Goal: Task Accomplishment & Management: Manage account settings

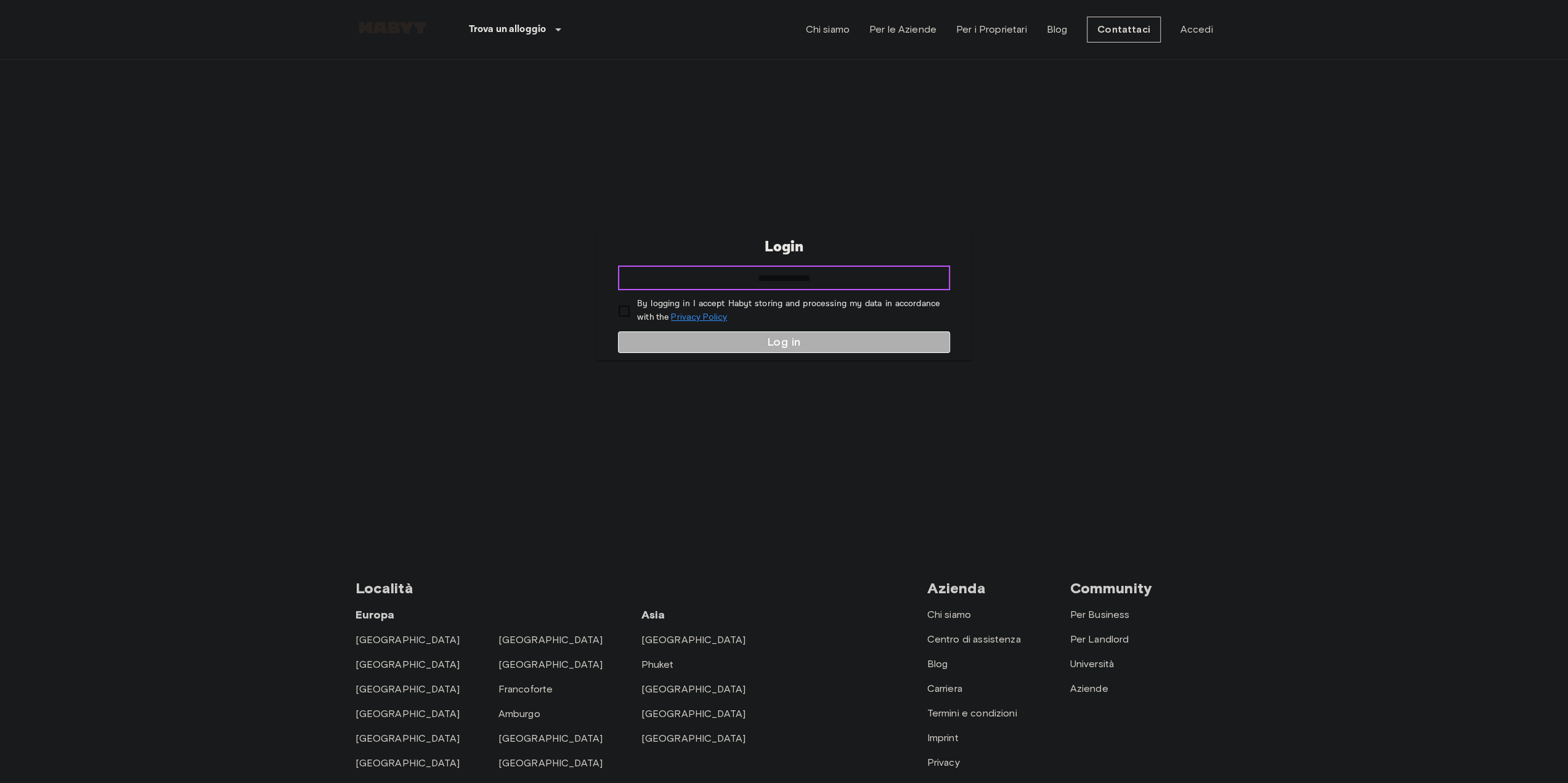
drag, startPoint x: 791, startPoint y: 278, endPoint x: 752, endPoint y: 283, distance: 39.3
click at [791, 278] on input "email" at bounding box center [784, 277] width 332 height 25
click at [698, 283] on input "email" at bounding box center [784, 277] width 332 height 25
click at [727, 272] on input "email" at bounding box center [784, 277] width 332 height 25
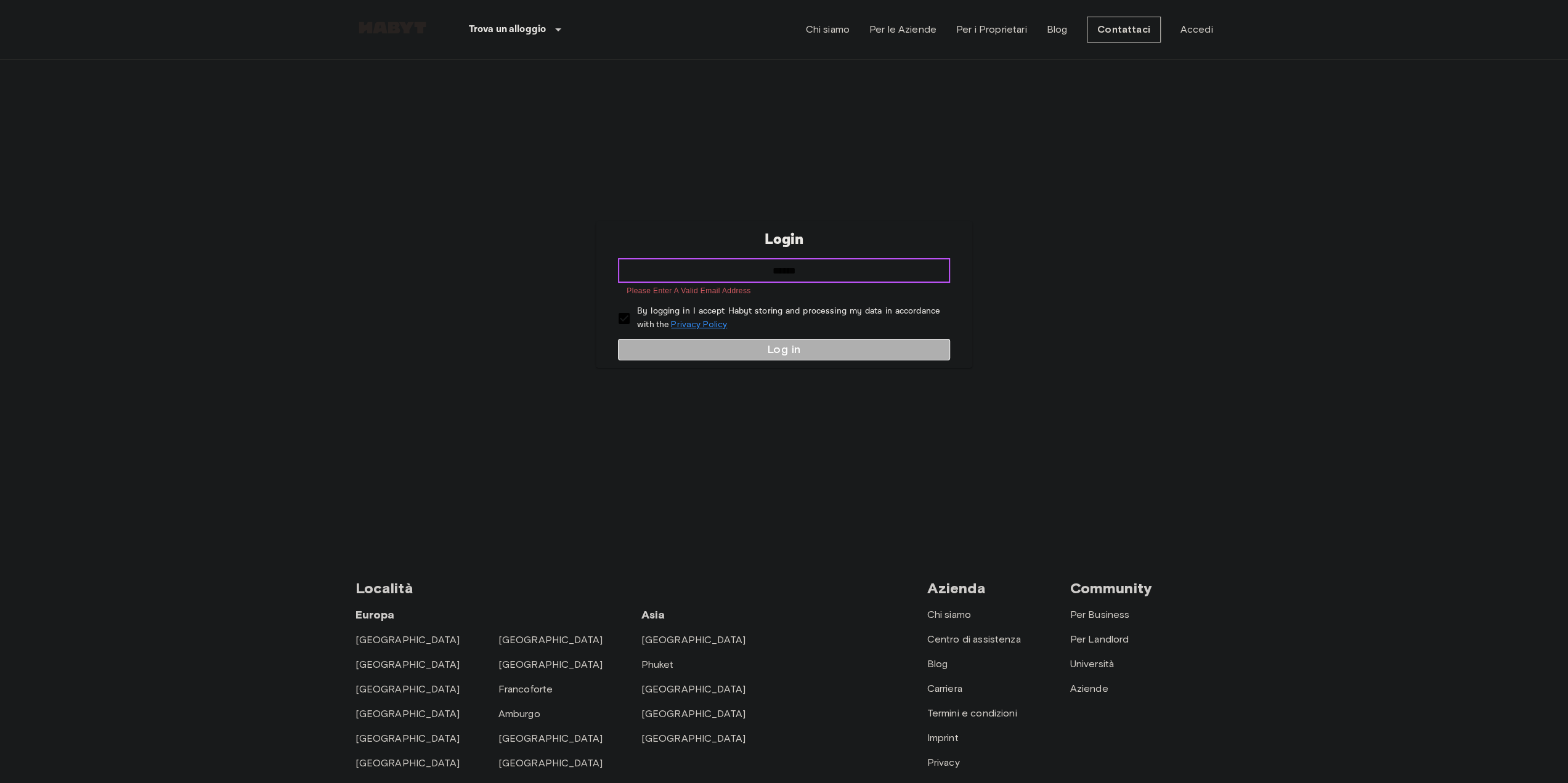
type input "**********"
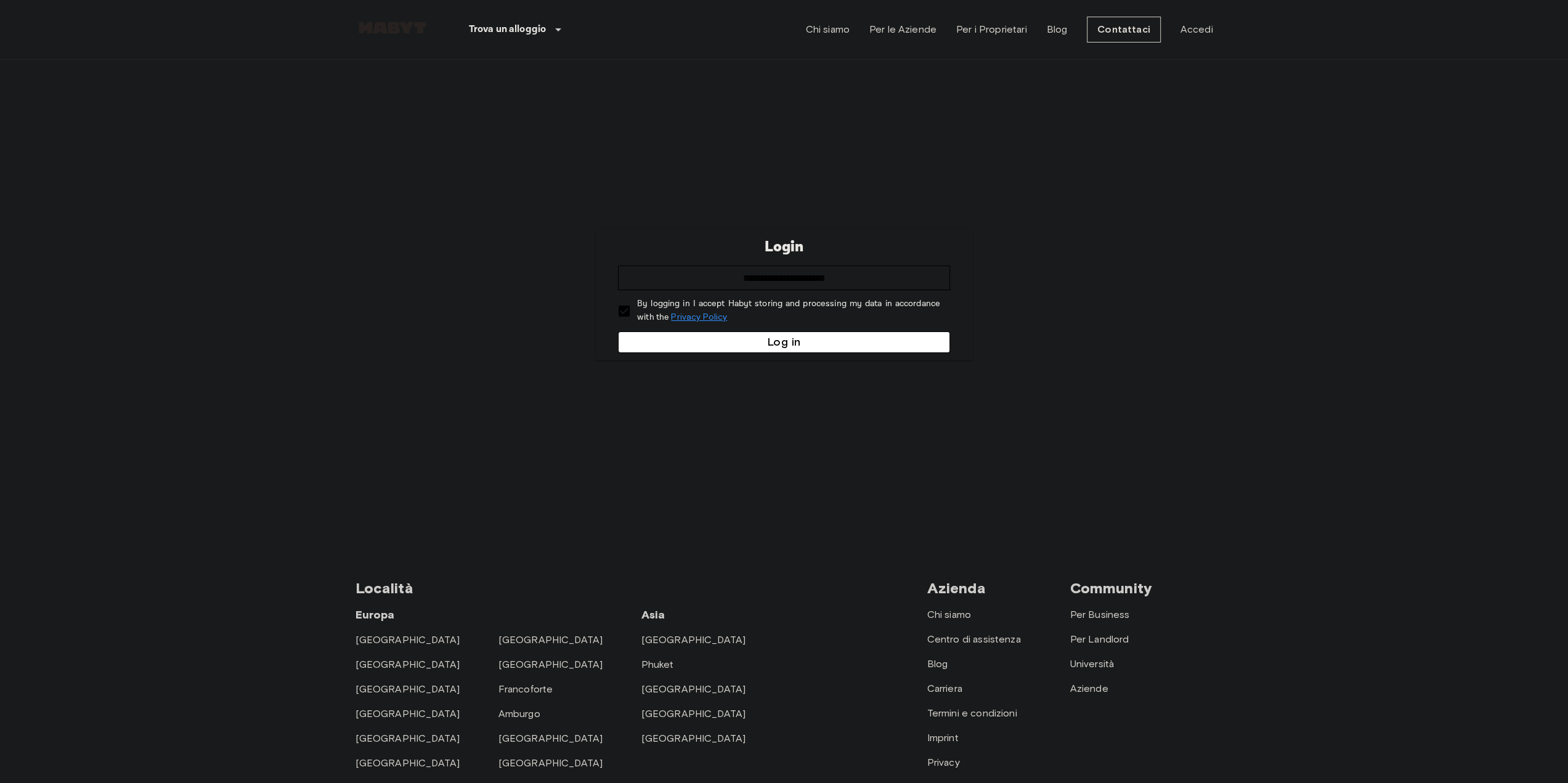
click at [772, 343] on button "Log in" at bounding box center [784, 342] width 332 height 22
click at [530, 388] on div "**********" at bounding box center [784, 295] width 858 height 470
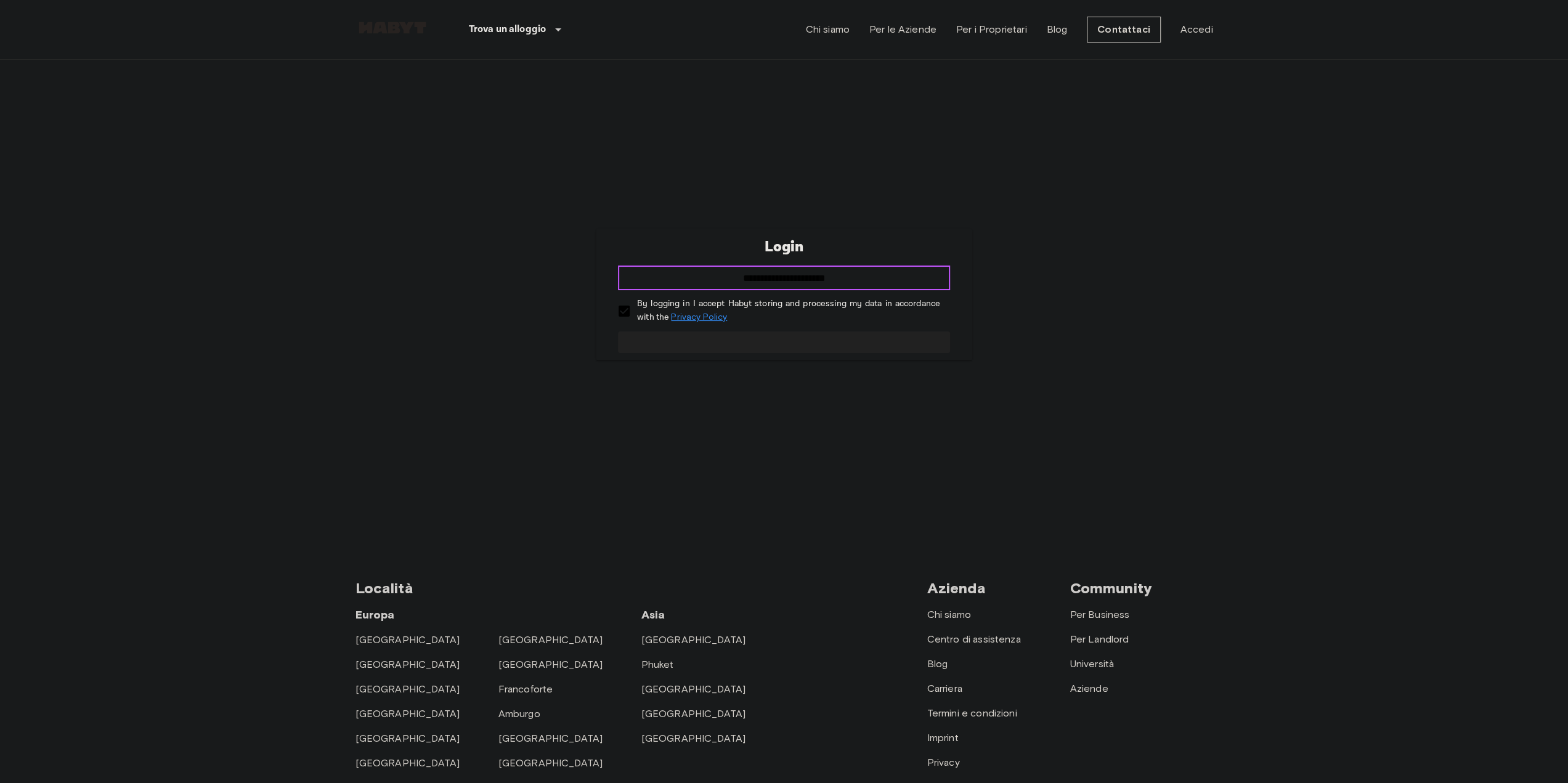
click at [770, 278] on input "**********" at bounding box center [784, 277] width 332 height 25
click at [875, 278] on input "**********" at bounding box center [784, 277] width 332 height 25
click at [760, 283] on input "email" at bounding box center [784, 277] width 332 height 25
type input "**********"
click at [662, 344] on button "Log in" at bounding box center [784, 342] width 332 height 22
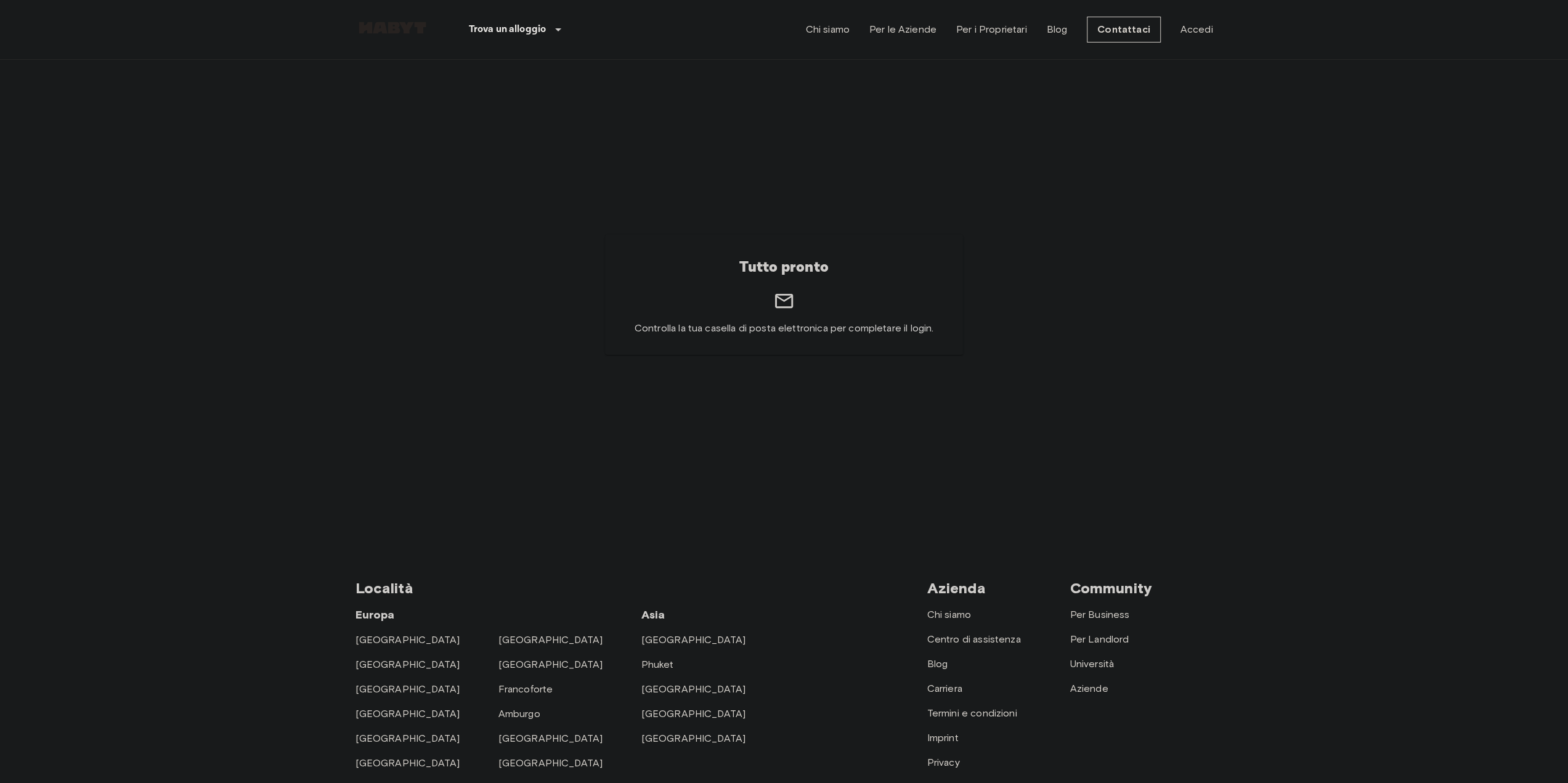
click at [1202, 17] on div "Chi siamo Per le Aziende Per i Proprietari Blog Contattaci Accedi" at bounding box center [1009, 29] width 407 height 59
click at [1189, 31] on link "Accedi" at bounding box center [1196, 29] width 33 height 15
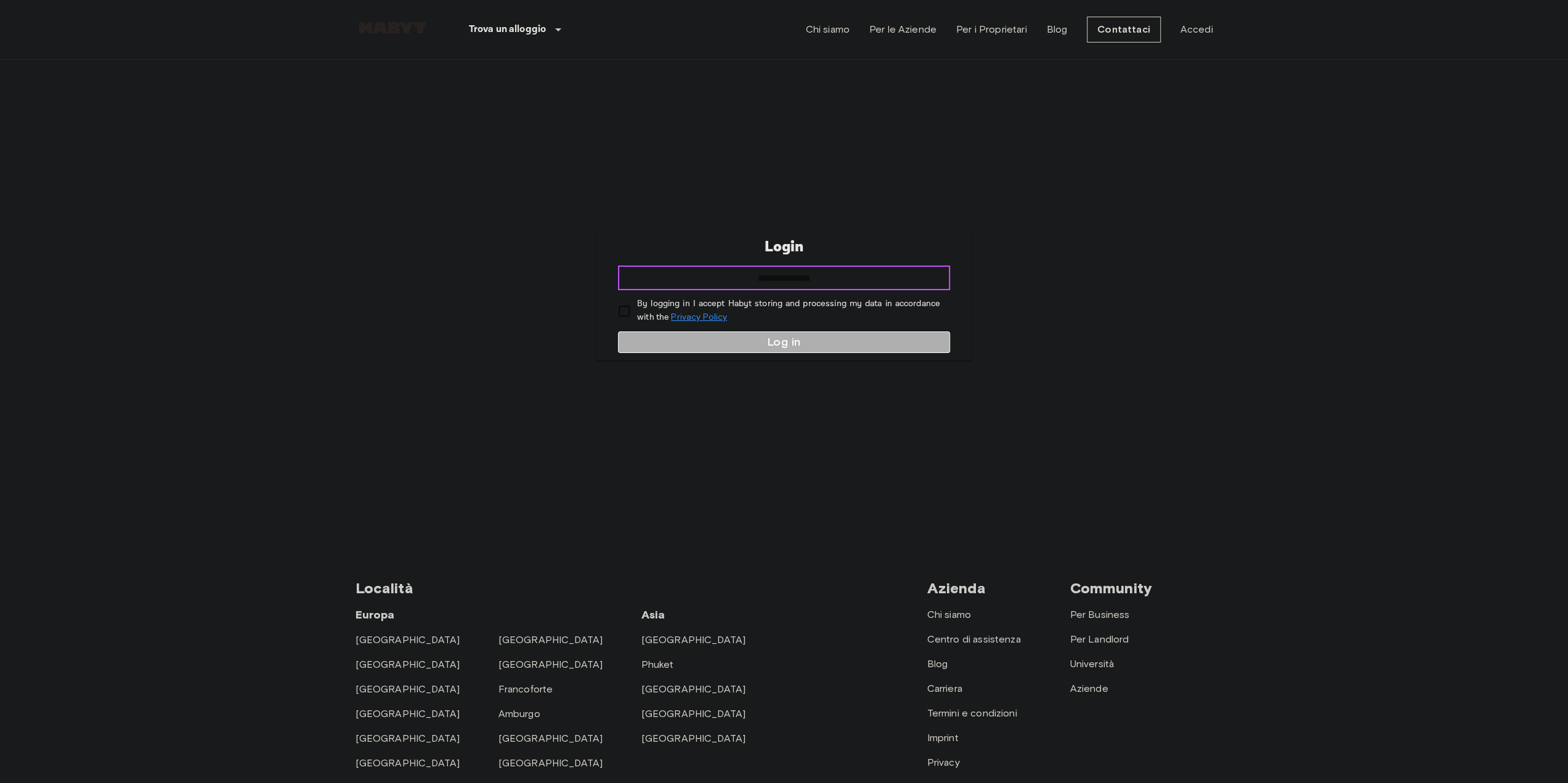
click at [828, 274] on input "email" at bounding box center [784, 277] width 332 height 25
type input "**********"
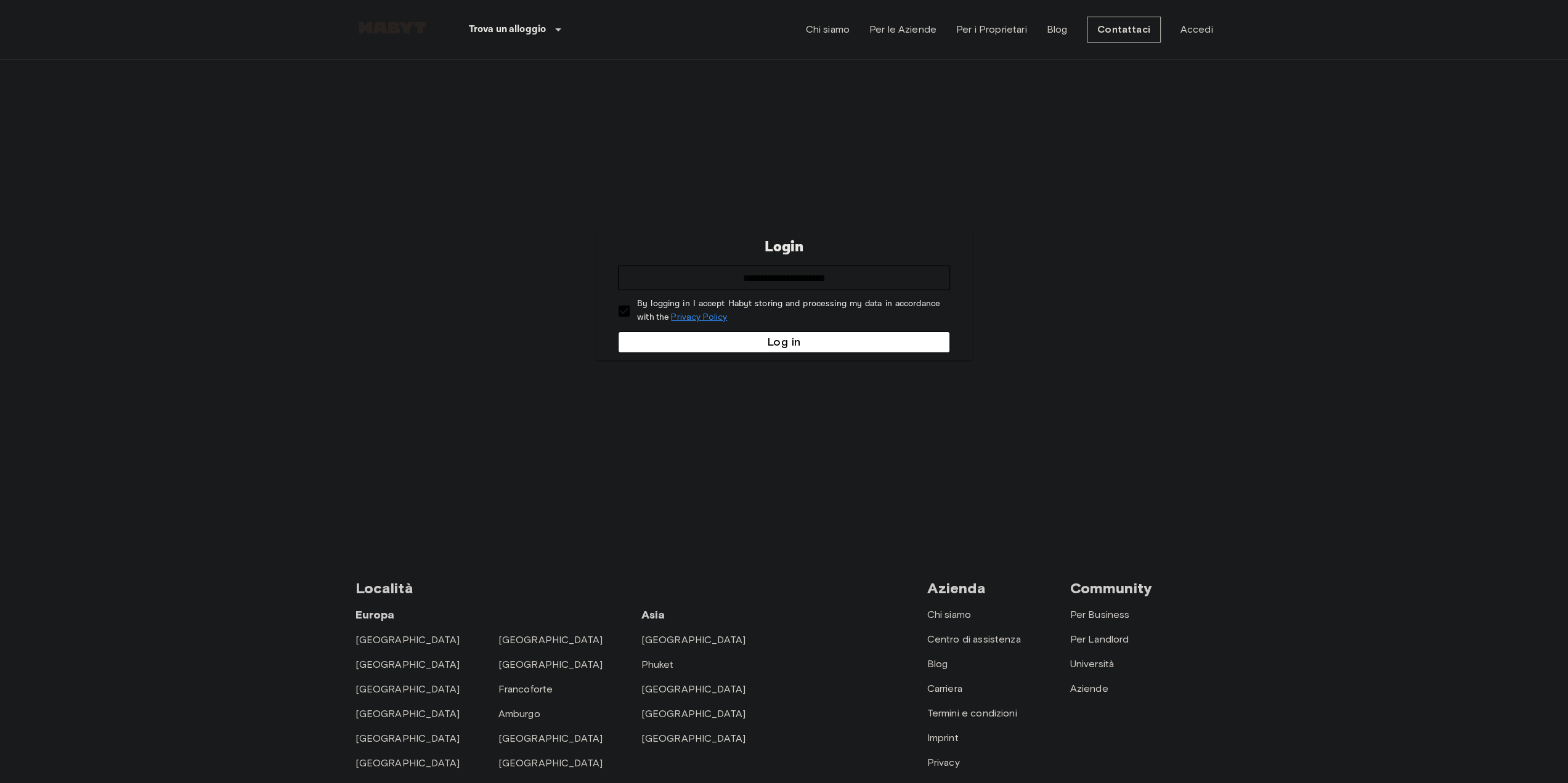
click at [707, 348] on button "Log in" at bounding box center [784, 342] width 332 height 22
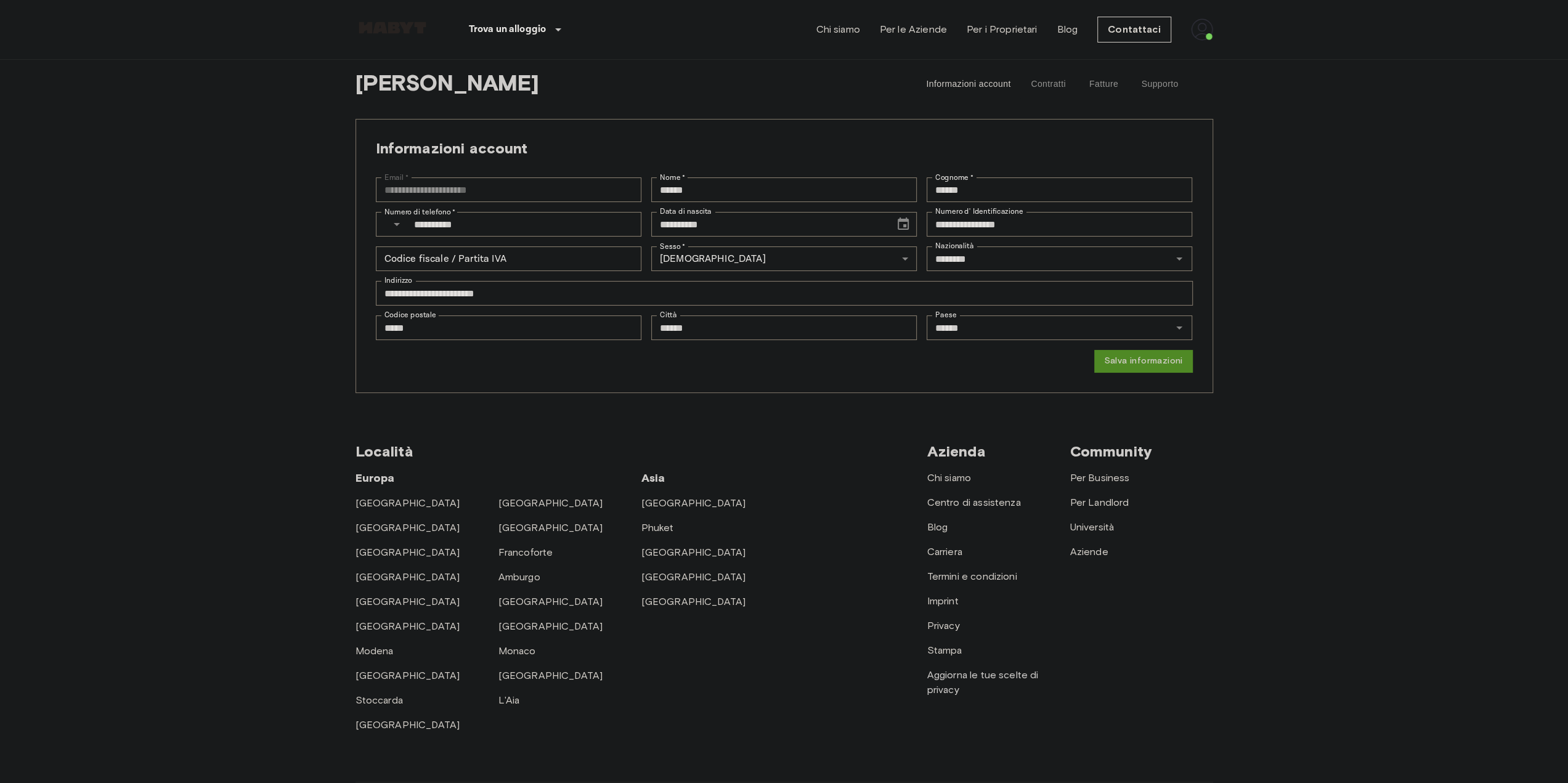
click at [1054, 80] on button "Contratti" at bounding box center [1048, 84] width 56 height 30
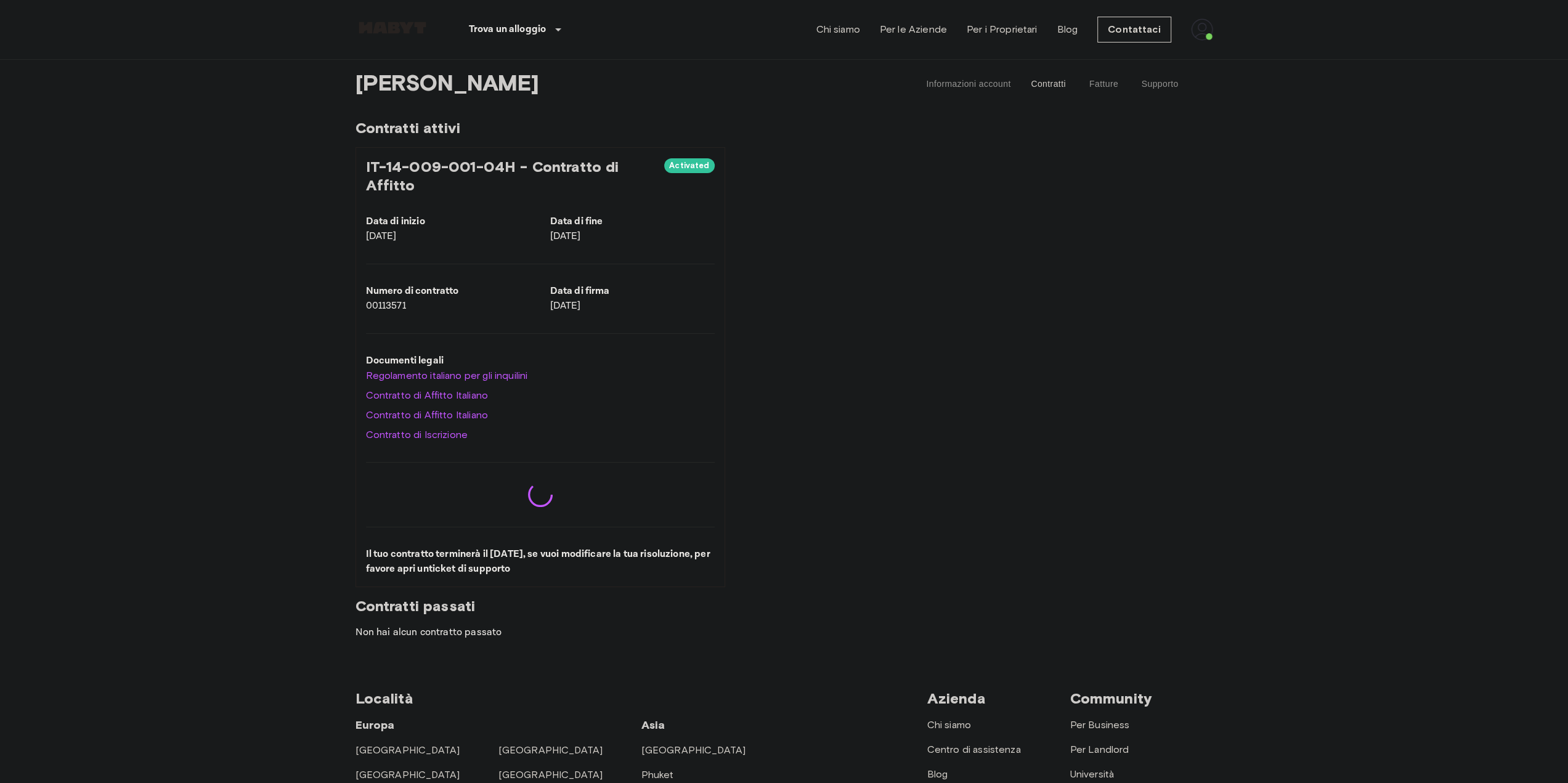
click at [1120, 89] on button "Fatture" at bounding box center [1104, 84] width 56 height 30
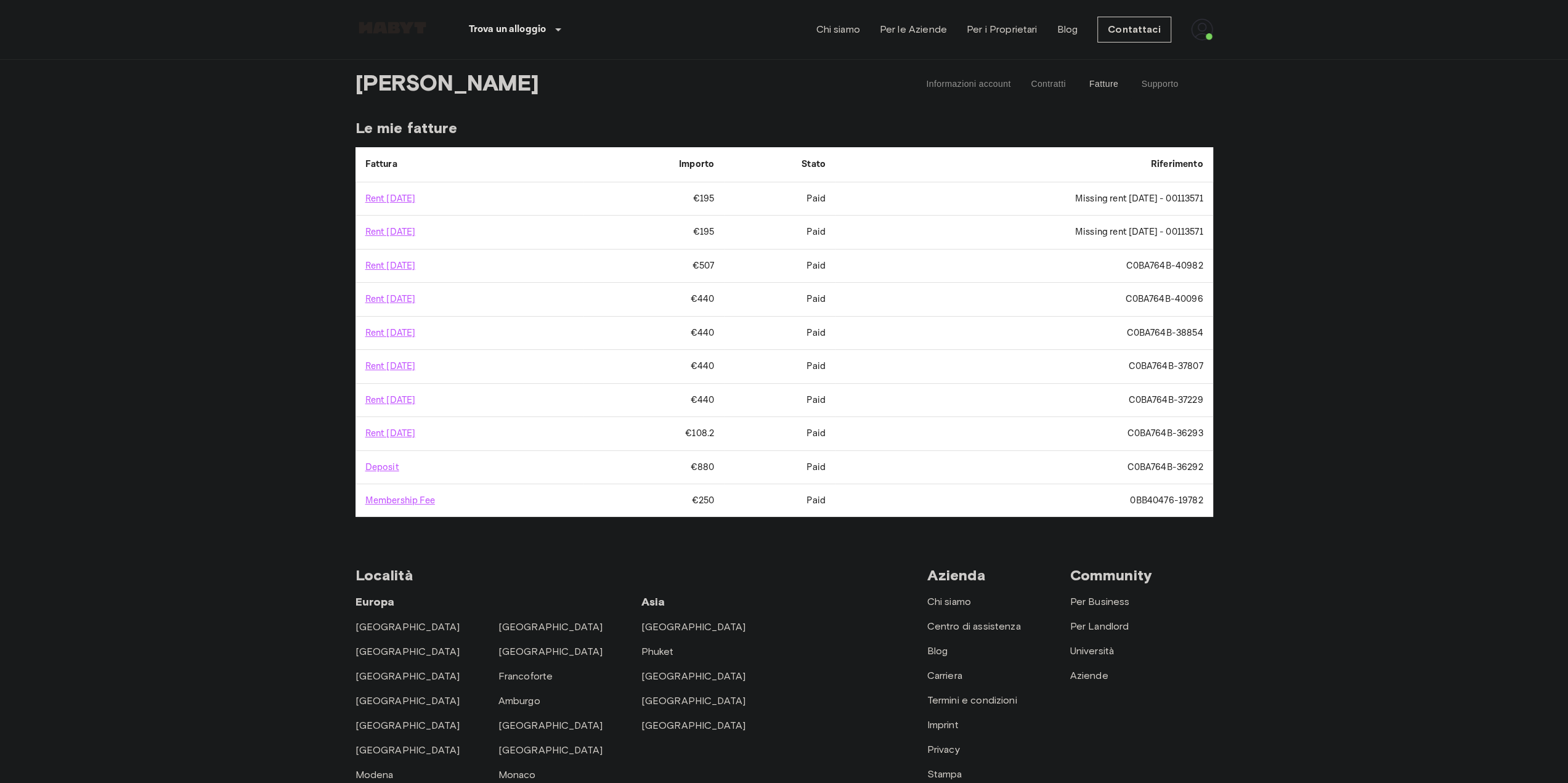
click at [1067, 230] on td "Missing rent September 2025 - 00113571" at bounding box center [1024, 232] width 378 height 33
click at [1067, 230] on td "Missing rent [DATE] - 00113571" at bounding box center [1024, 232] width 378 height 33
click at [973, 232] on td "Missing rent [DATE] - 00113571" at bounding box center [1024, 232] width 378 height 33
drag, startPoint x: 1022, startPoint y: 226, endPoint x: 1156, endPoint y: 230, distance: 134.1
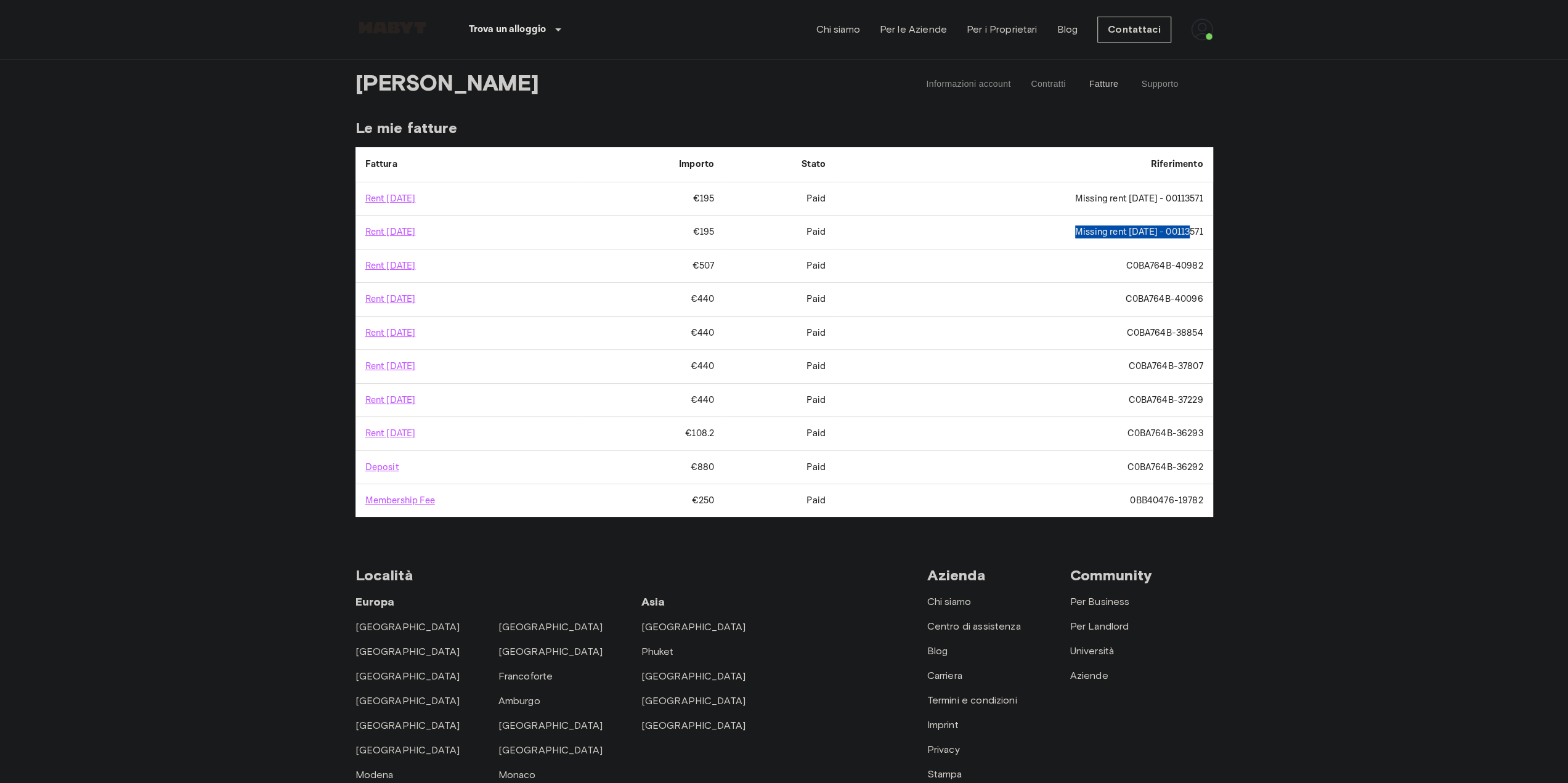
click at [1156, 230] on td "Missing rent September 2025 - 00113571" at bounding box center [1024, 232] width 378 height 33
click at [982, 227] on td "Missing rent September 2025 - 00113571" at bounding box center [1024, 232] width 378 height 33
click at [416, 232] on link "Rent [DATE]" at bounding box center [391, 232] width 50 height 12
click at [263, 322] on body "Trova un alloggio Europa Amsterdam Berlino Bruxelles Colonia Düsseldorf Francof…" at bounding box center [784, 537] width 1568 height 1074
click at [1001, 203] on td "Missing rent [DATE] - 00113571" at bounding box center [1024, 199] width 378 height 33
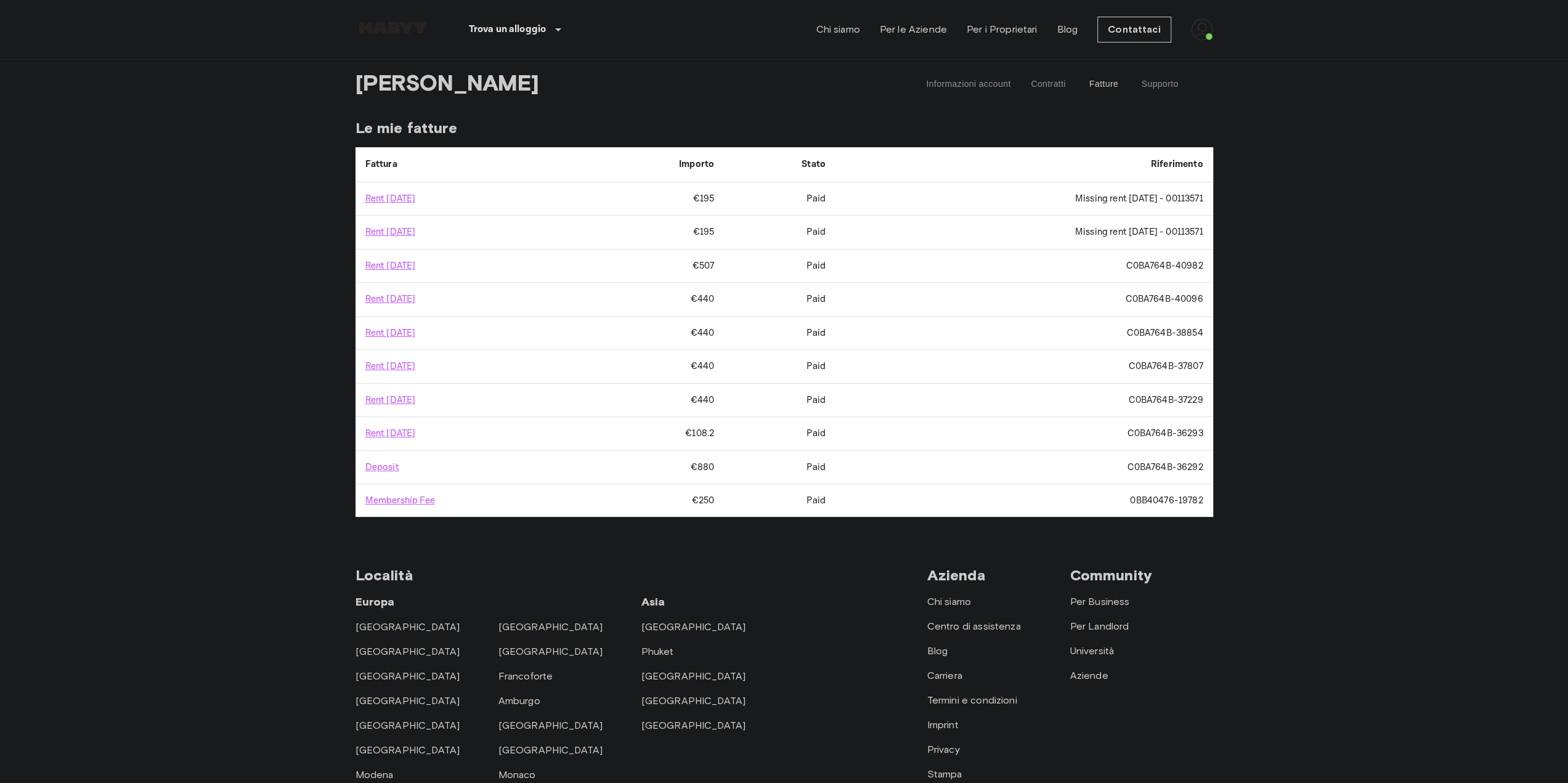
click at [1015, 199] on td "Missing rent [DATE] - 00113571" at bounding box center [1024, 199] width 378 height 33
click at [1015, 199] on td "Missing rent October 2025 - 00113571" at bounding box center [1024, 199] width 378 height 33
click at [1277, 192] on body "Trova un alloggio Europa Amsterdam Berlino Bruxelles Colonia Düsseldorf Francof…" at bounding box center [784, 537] width 1568 height 1074
drag, startPoint x: 1212, startPoint y: 234, endPoint x: 985, endPoint y: 244, distance: 227.2
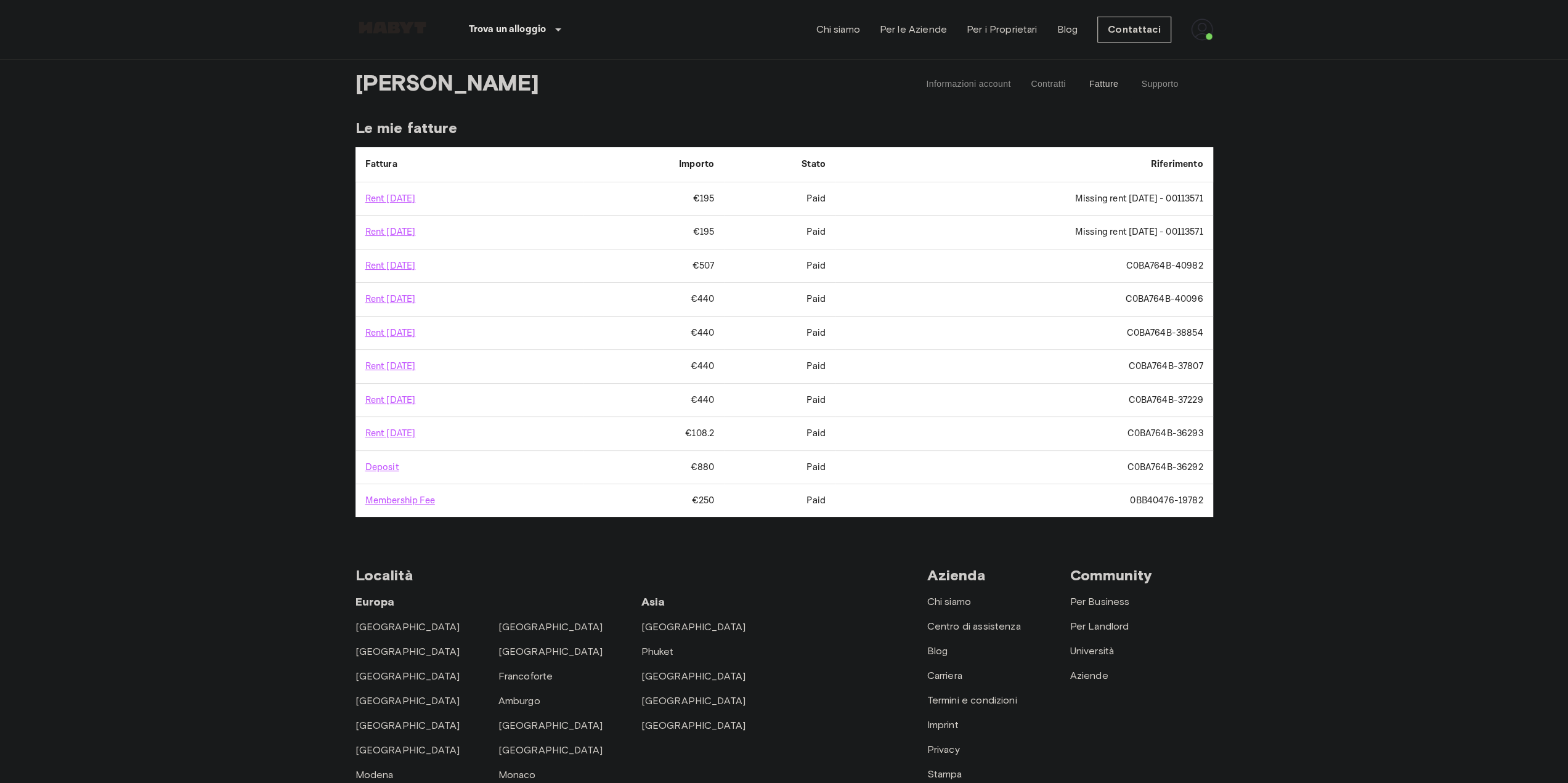
click at [985, 244] on td "Missing rent September 2025 - 00113571" at bounding box center [1024, 232] width 378 height 33
drag, startPoint x: 456, startPoint y: 270, endPoint x: 319, endPoint y: 261, distance: 137.3
click at [319, 261] on body "Trova un alloggio Europa Amsterdam Berlino Bruxelles Colonia Düsseldorf Francof…" at bounding box center [784, 537] width 1568 height 1074
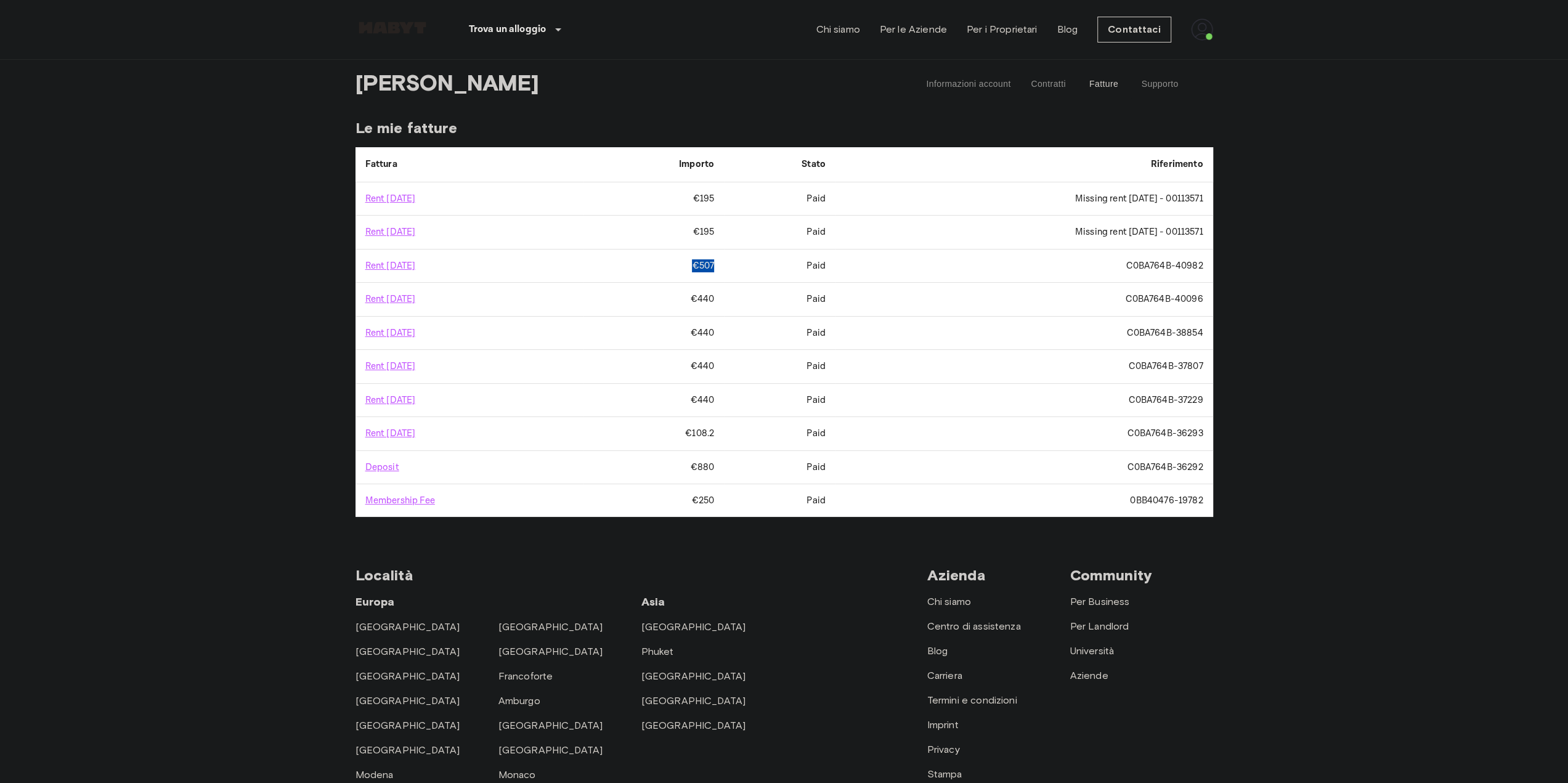
drag, startPoint x: 705, startPoint y: 264, endPoint x: 670, endPoint y: 266, distance: 35.1
click at [670, 266] on td "€507" at bounding box center [654, 266] width 141 height 33
click at [416, 267] on link "Rent October 2025" at bounding box center [391, 266] width 50 height 12
drag, startPoint x: 780, startPoint y: 238, endPoint x: 835, endPoint y: 238, distance: 55.0
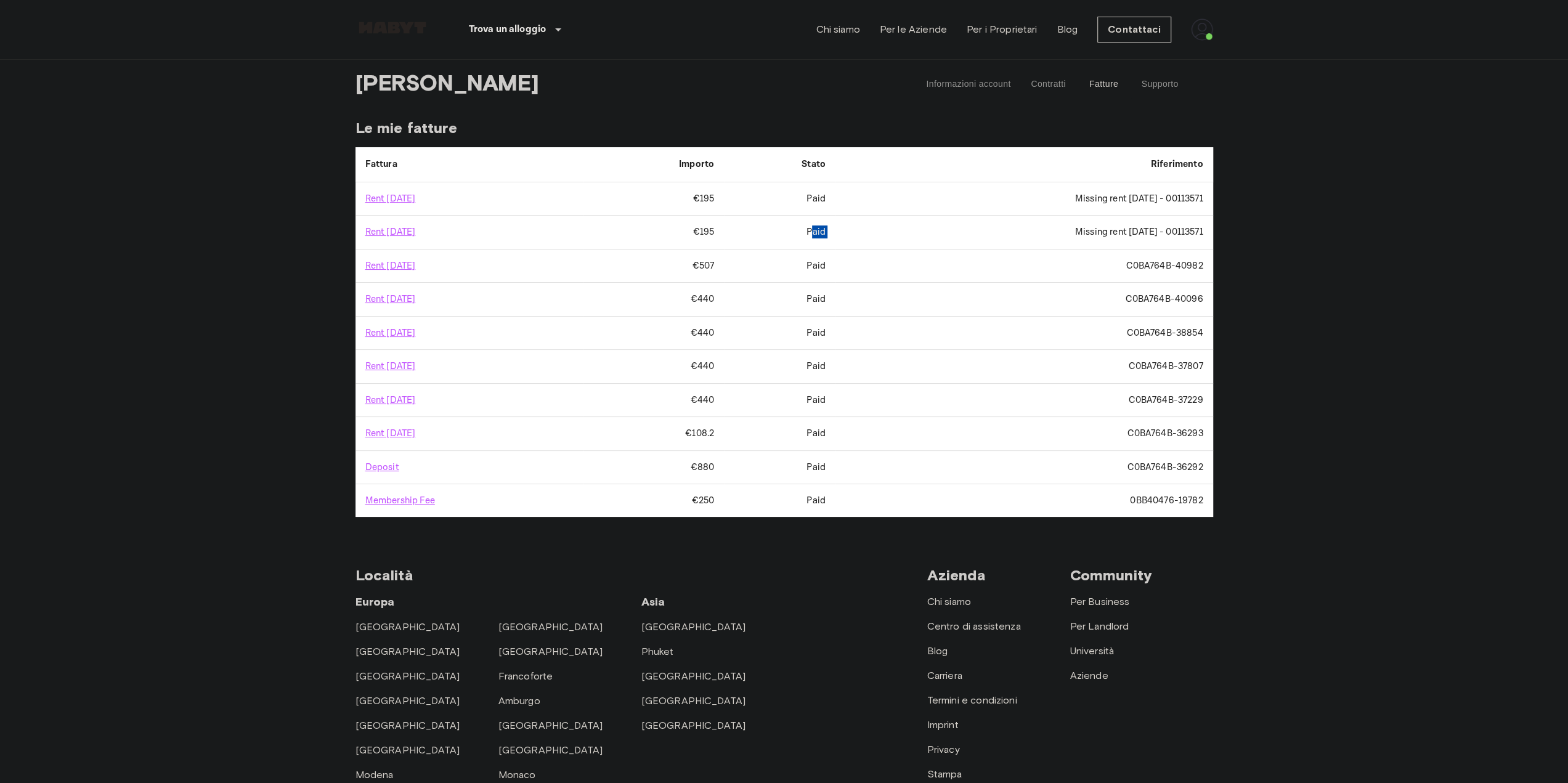
click at [835, 238] on tr "Rent September 2025 €195 Paid Missing rent September 2025 - 00113571" at bounding box center [784, 232] width 858 height 33
click at [835, 238] on td "Missing rent September 2025 - 00113571" at bounding box center [1024, 232] width 378 height 33
drag, startPoint x: 673, startPoint y: 297, endPoint x: 714, endPoint y: 298, distance: 41.0
click at [714, 298] on tr "Rent September 2025 €440 Paid C0BA764B-40096" at bounding box center [784, 299] width 858 height 33
click at [724, 299] on td "Paid" at bounding box center [780, 299] width 111 height 33
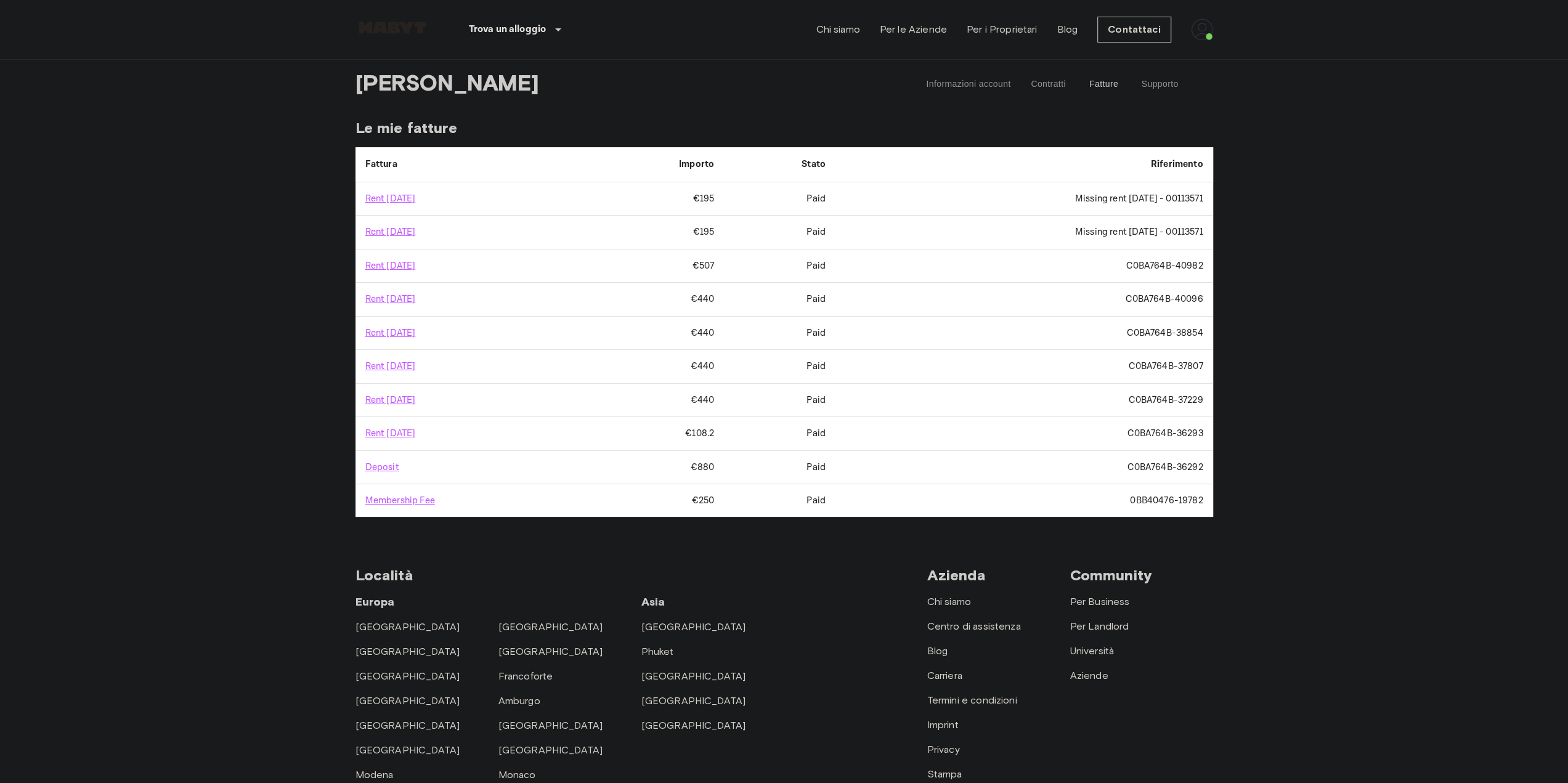
click at [760, 229] on td "Paid" at bounding box center [780, 232] width 111 height 33
click at [290, 441] on body "Trova un alloggio Europa Amsterdam Berlino Bruxelles Colonia Düsseldorf Francof…" at bounding box center [784, 537] width 1568 height 1074
drag, startPoint x: 684, startPoint y: 263, endPoint x: 707, endPoint y: 263, distance: 23.0
click at [707, 263] on td "€507" at bounding box center [654, 266] width 141 height 33
click at [231, 239] on body "Trova un alloggio Europa Amsterdam Berlino Bruxelles Colonia Düsseldorf Francof…" at bounding box center [784, 537] width 1568 height 1074
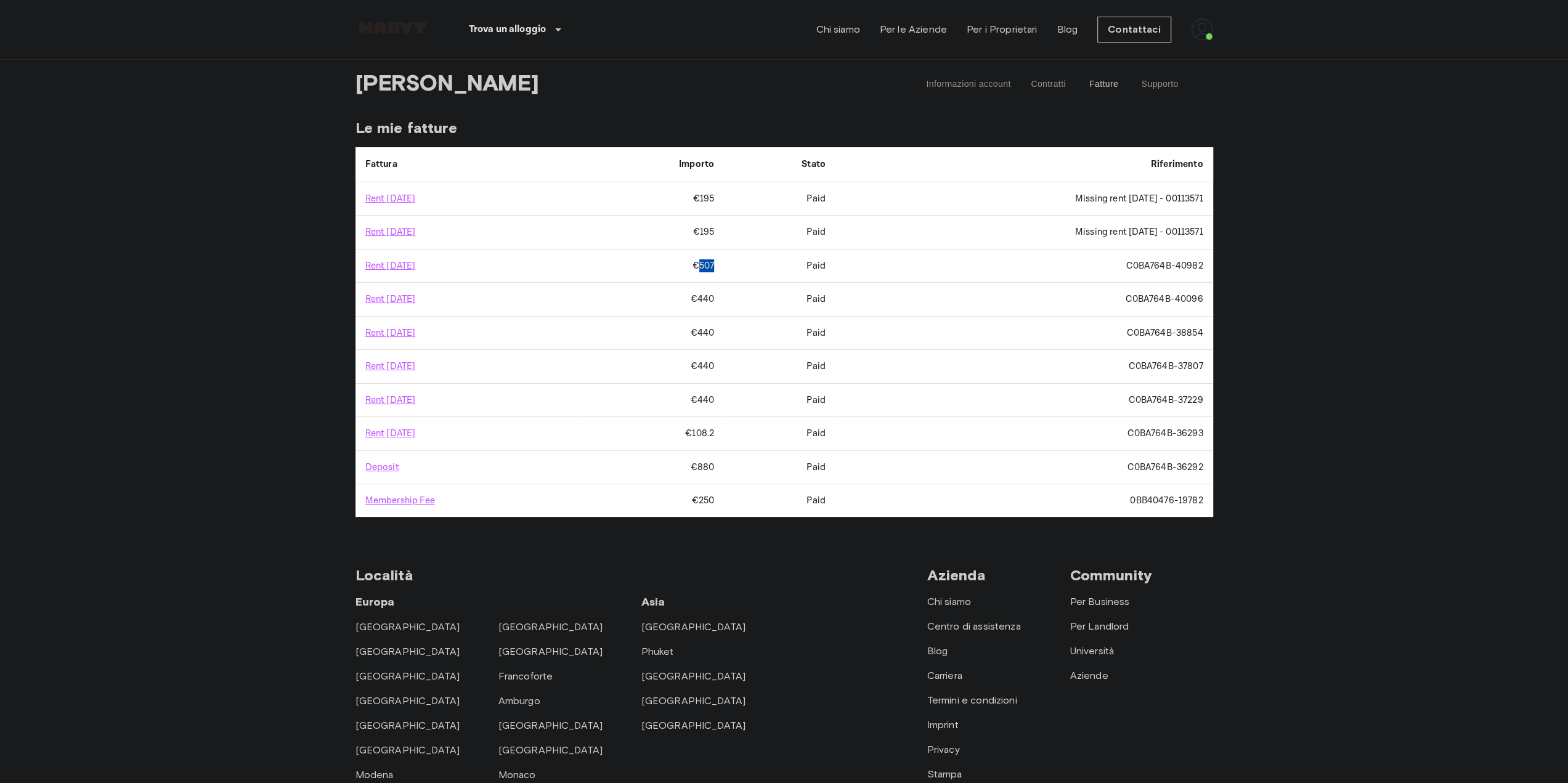
drag, startPoint x: 683, startPoint y: 265, endPoint x: 704, endPoint y: 263, distance: 21.1
click at [704, 263] on td "€507" at bounding box center [654, 266] width 141 height 33
drag, startPoint x: 778, startPoint y: 263, endPoint x: 812, endPoint y: 263, distance: 34.0
click at [812, 263] on tr "Rent October 2025 €507 Paid C0BA764B-40982" at bounding box center [784, 266] width 858 height 33
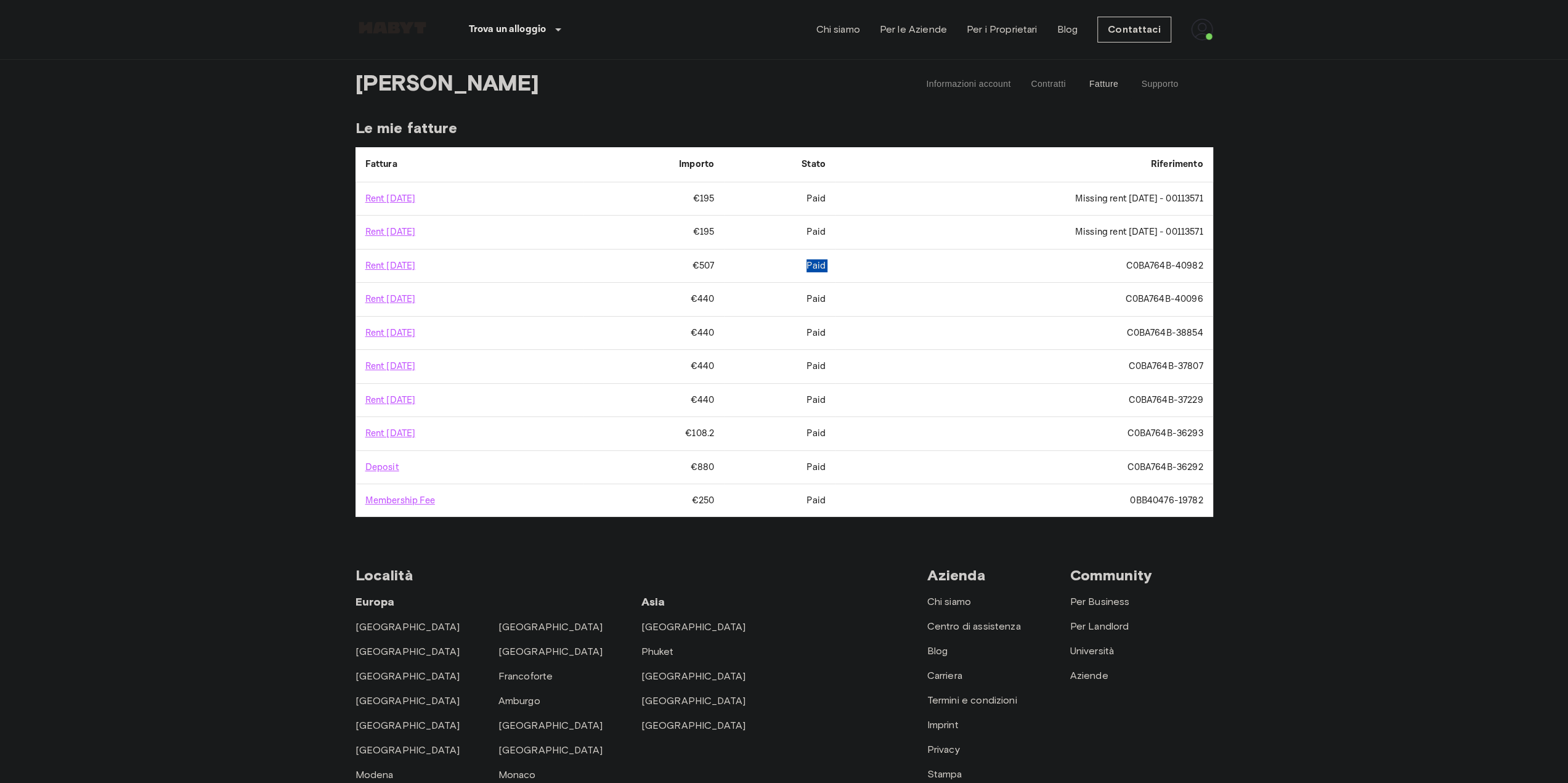
click at [835, 263] on td "C0BA764B-40982" at bounding box center [1024, 266] width 378 height 33
click at [416, 263] on link "Rent October 2025" at bounding box center [391, 266] width 50 height 12
click at [416, 230] on link "Rent September 2025" at bounding box center [391, 232] width 50 height 12
click at [411, 234] on link "Rent September 2025" at bounding box center [391, 232] width 50 height 12
click at [416, 262] on link "Rent October 2025" at bounding box center [391, 266] width 50 height 12
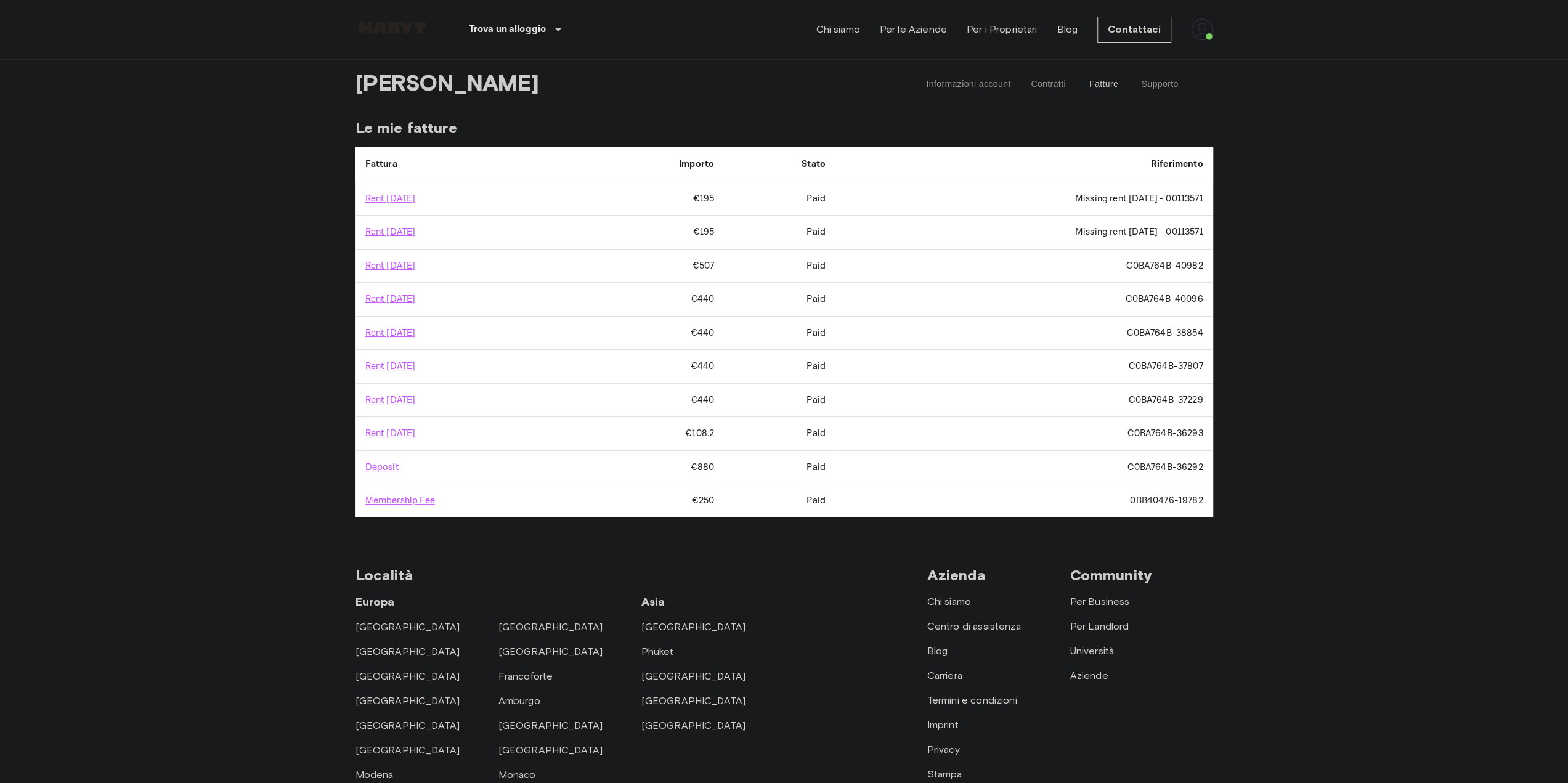
click at [307, 298] on body "Trova un alloggio Europa Amsterdam Berlino Bruxelles Colonia Düsseldorf Francof…" at bounding box center [784, 537] width 1568 height 1074
click at [402, 231] on link "Rent September 2025" at bounding box center [391, 232] width 50 height 12
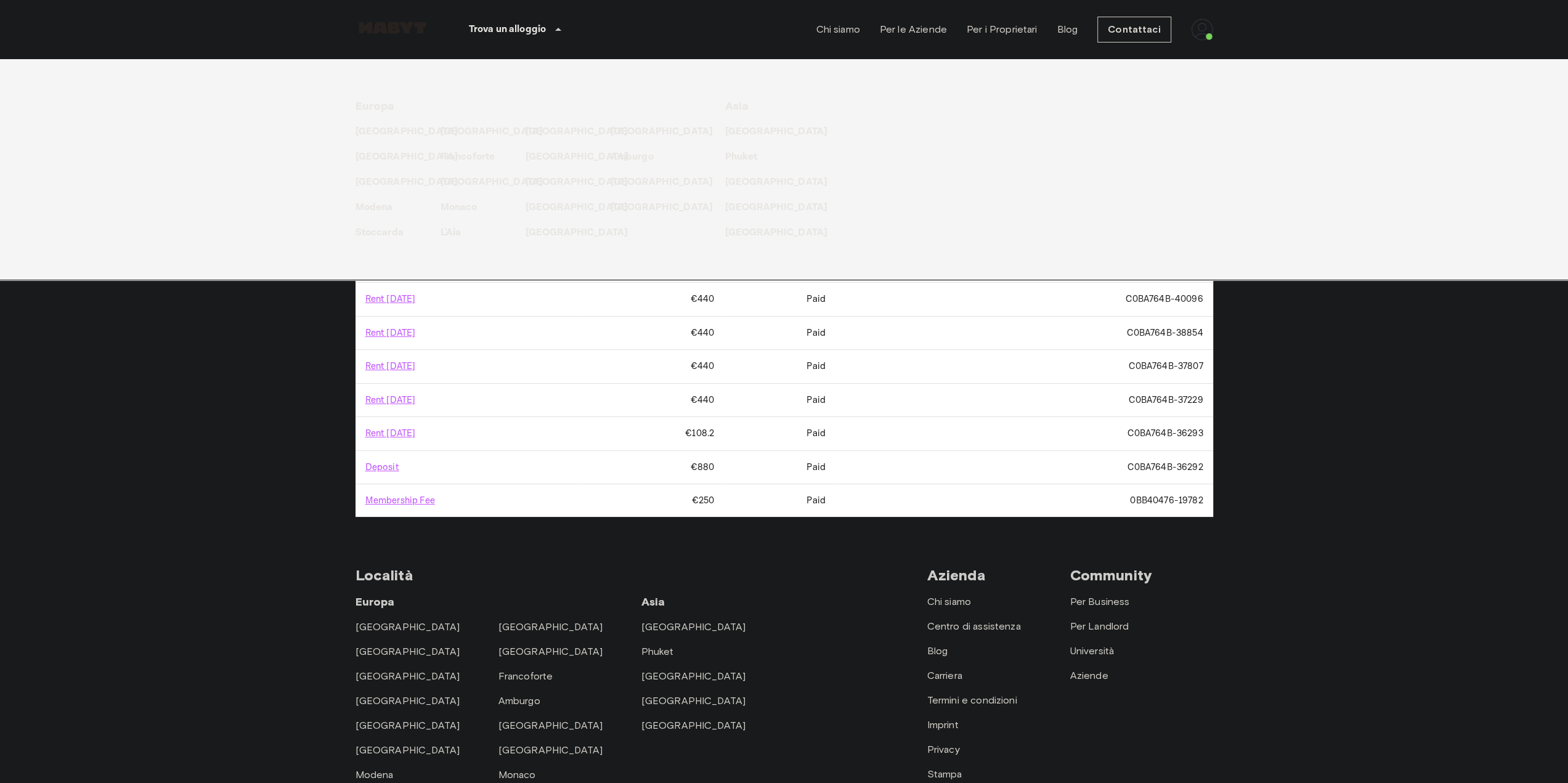
click at [138, 216] on div "Europa Amsterdam Berlino Bruxelles Colonia Düsseldorf Francoforte Graz Amburgo …" at bounding box center [784, 169] width 1568 height 221
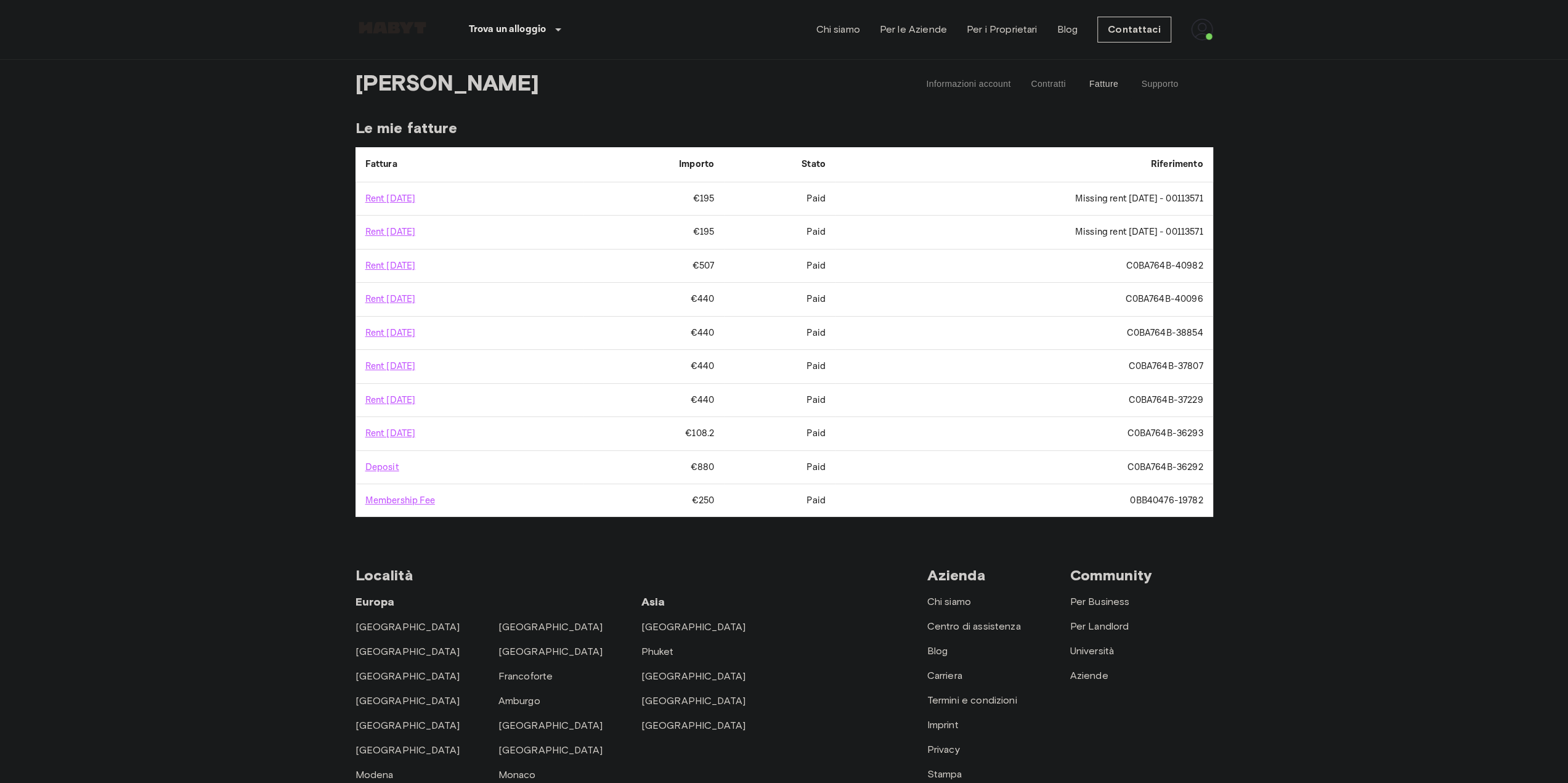
click at [169, 333] on body "Trova un alloggio Europa Amsterdam Berlino Bruxelles Colonia Düsseldorf Francof…" at bounding box center [784, 537] width 1568 height 1074
click at [377, 197] on link "Rent October 2025" at bounding box center [391, 199] width 50 height 12
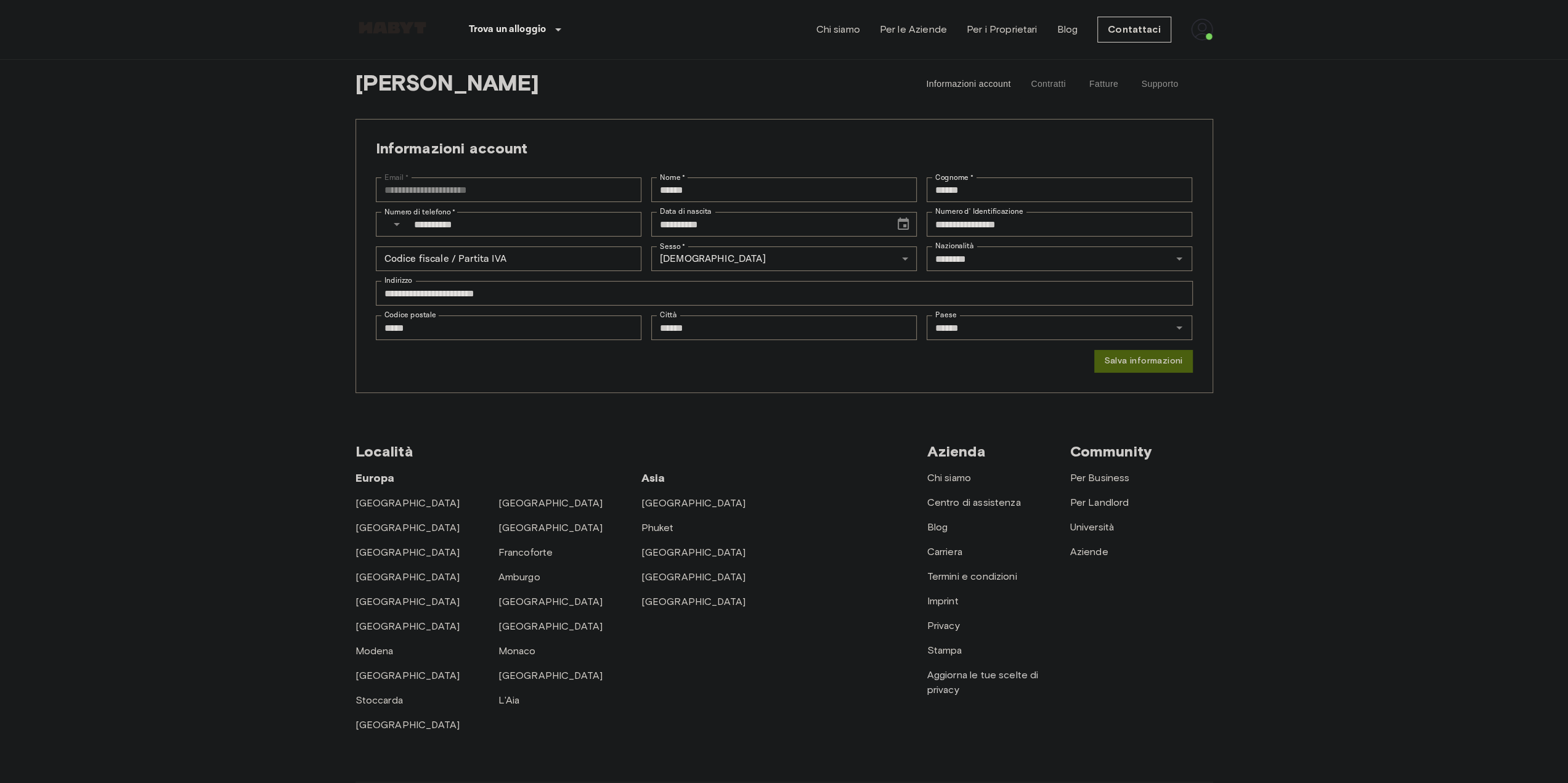
click at [1124, 355] on button "Salva informazioni" at bounding box center [1143, 361] width 98 height 23
drag, startPoint x: 1067, startPoint y: 98, endPoint x: 1052, endPoint y: 104, distance: 16.2
click at [1064, 83] on button "Contratti" at bounding box center [1048, 84] width 56 height 30
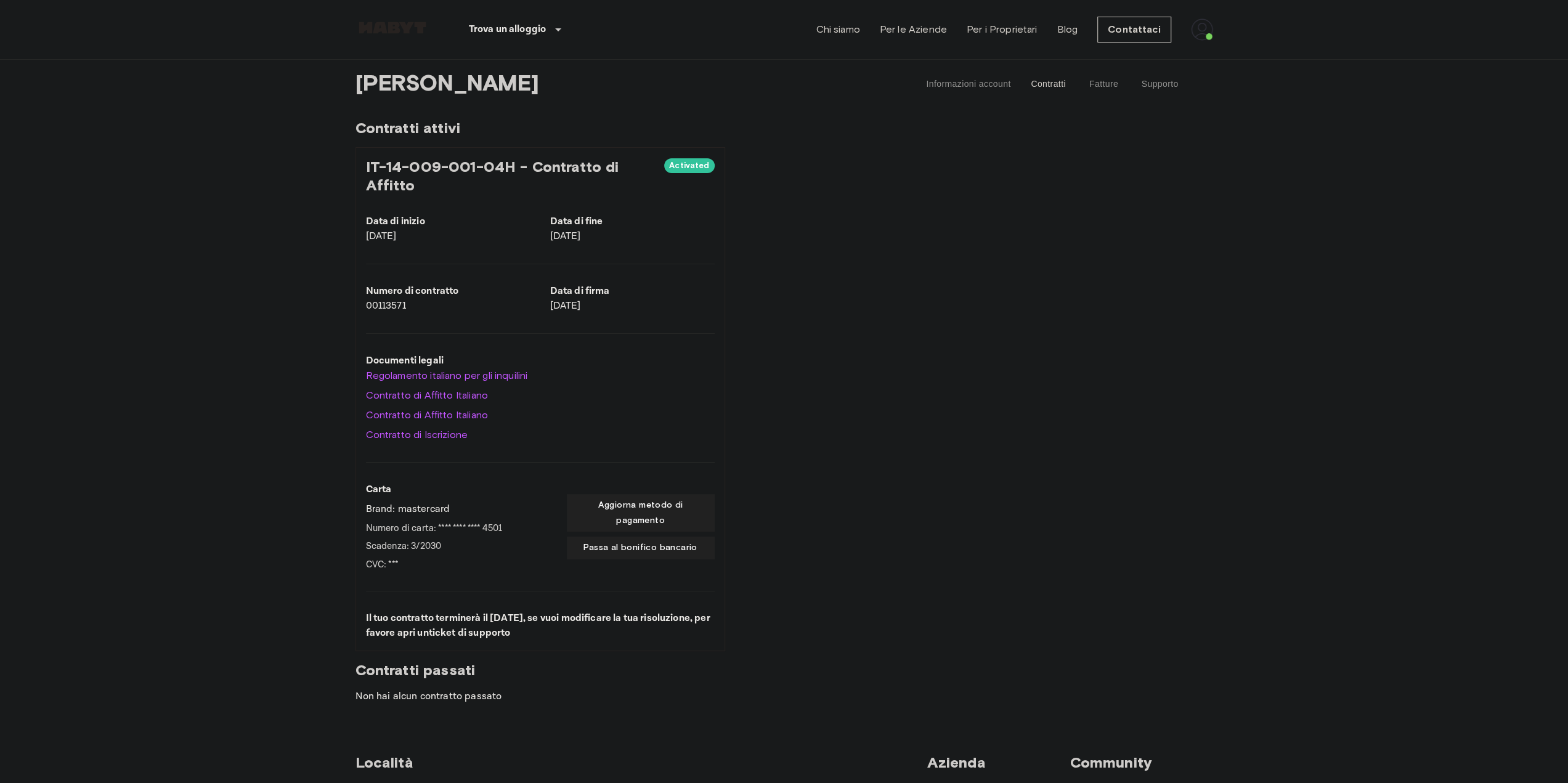
click at [1115, 82] on button "Fatture" at bounding box center [1104, 84] width 56 height 30
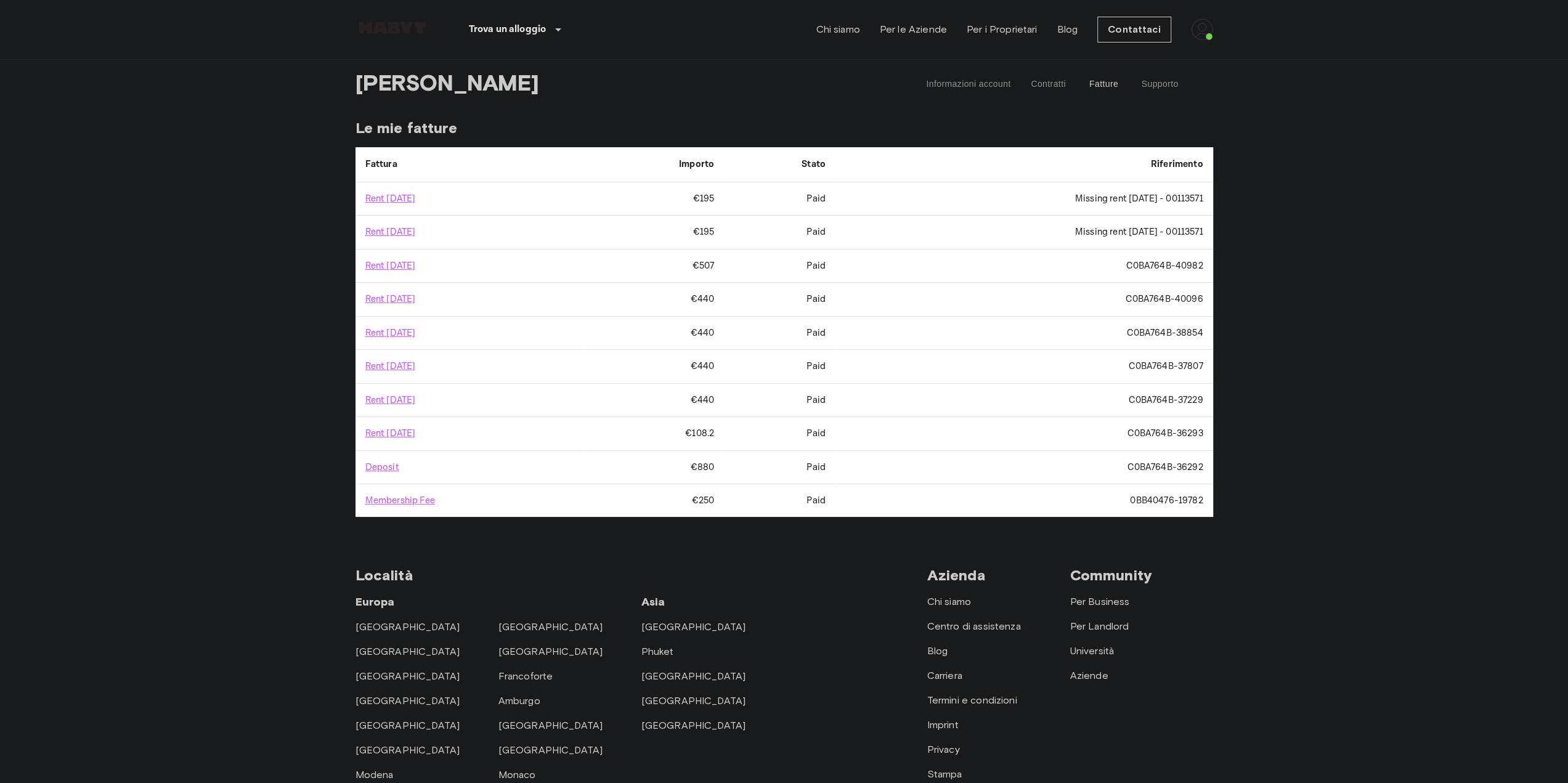
click at [1173, 82] on button "Supporto" at bounding box center [1159, 84] width 56 height 30
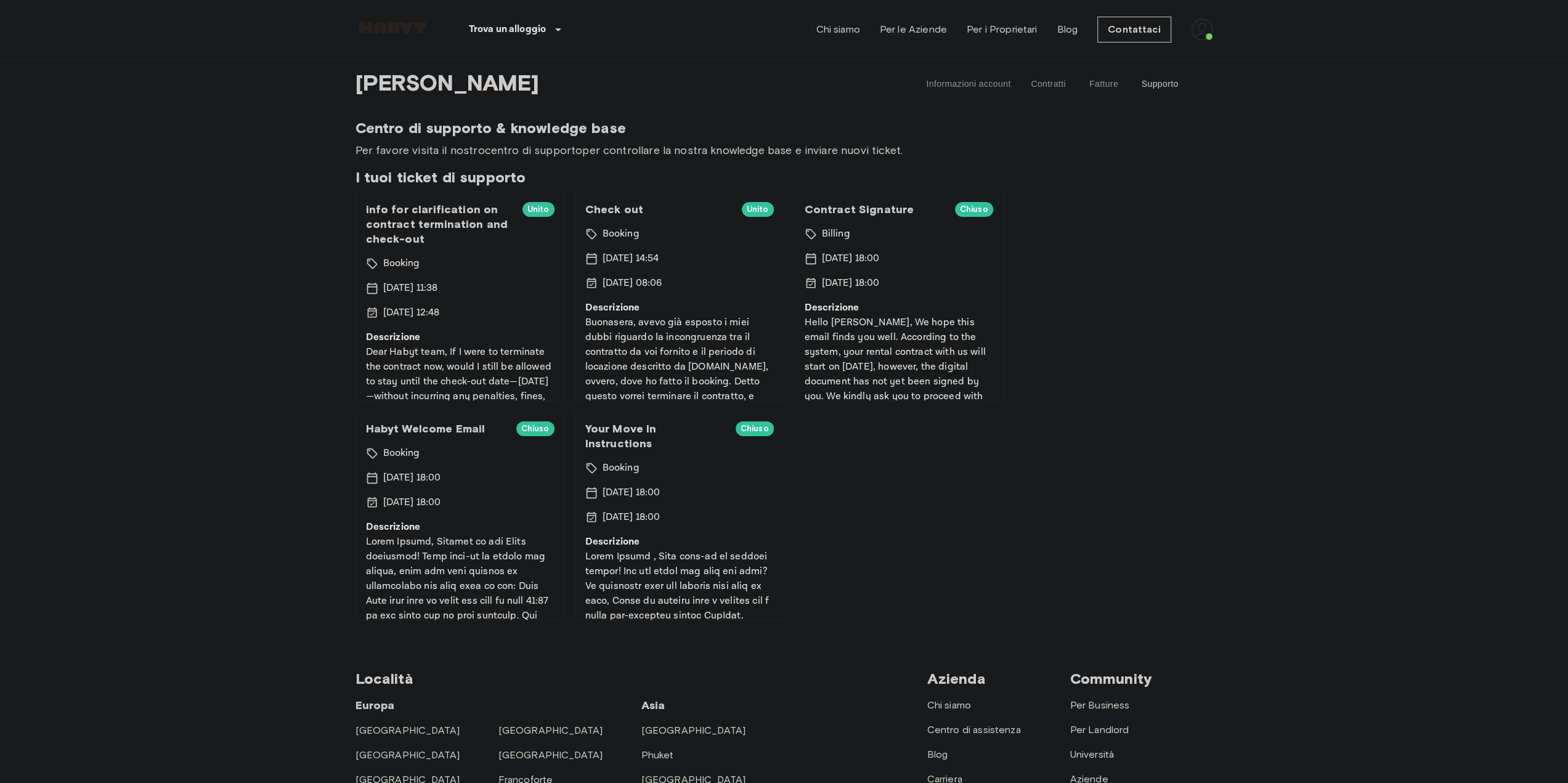
click at [1101, 93] on button "Fatture" at bounding box center [1104, 84] width 56 height 30
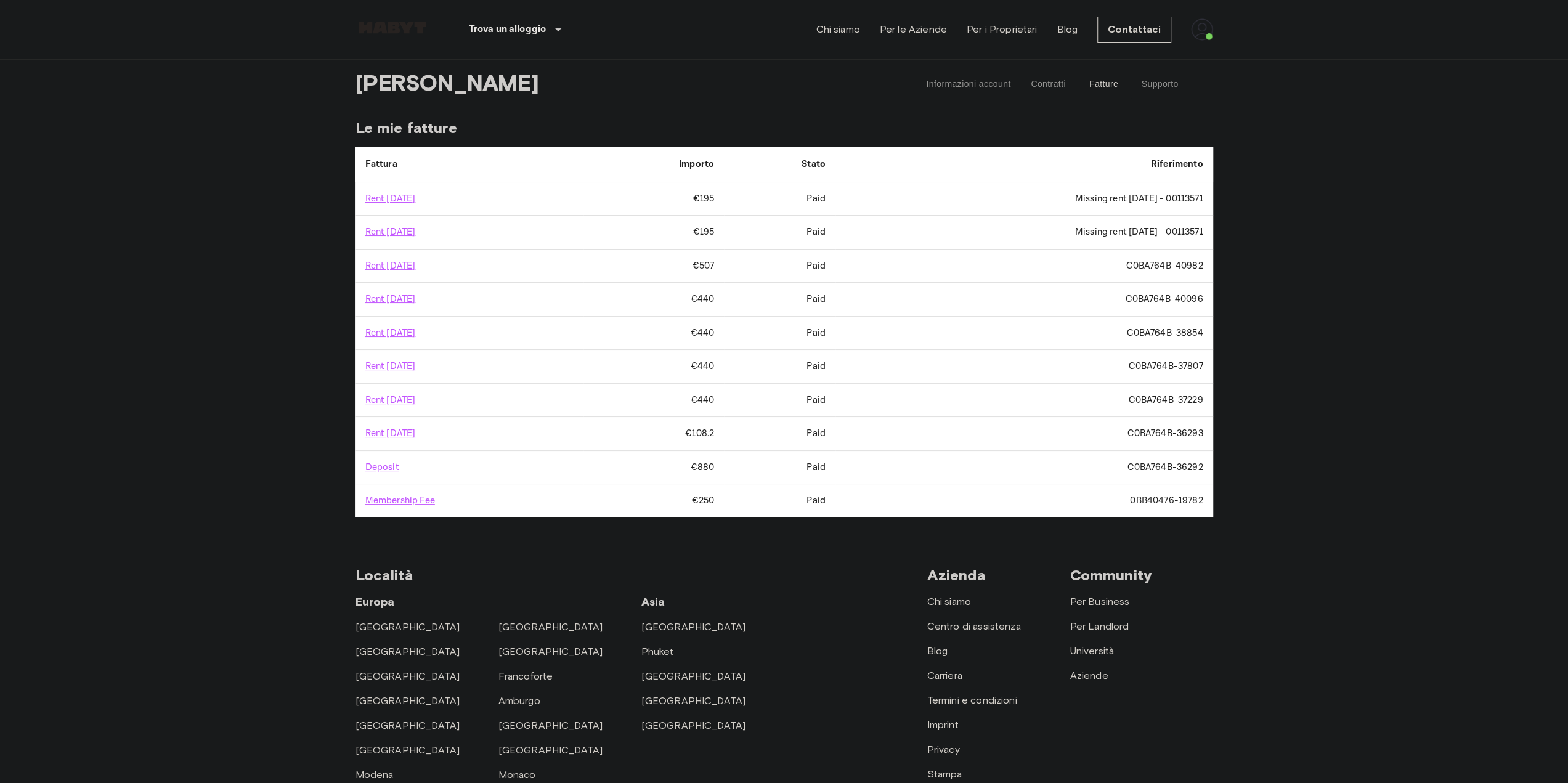
drag, startPoint x: 207, startPoint y: 290, endPoint x: 218, endPoint y: 284, distance: 12.5
click at [209, 289] on body "Trova un alloggio Europa Amsterdam Berlino Bruxelles Colonia Düsseldorf Francof…" at bounding box center [784, 537] width 1568 height 1074
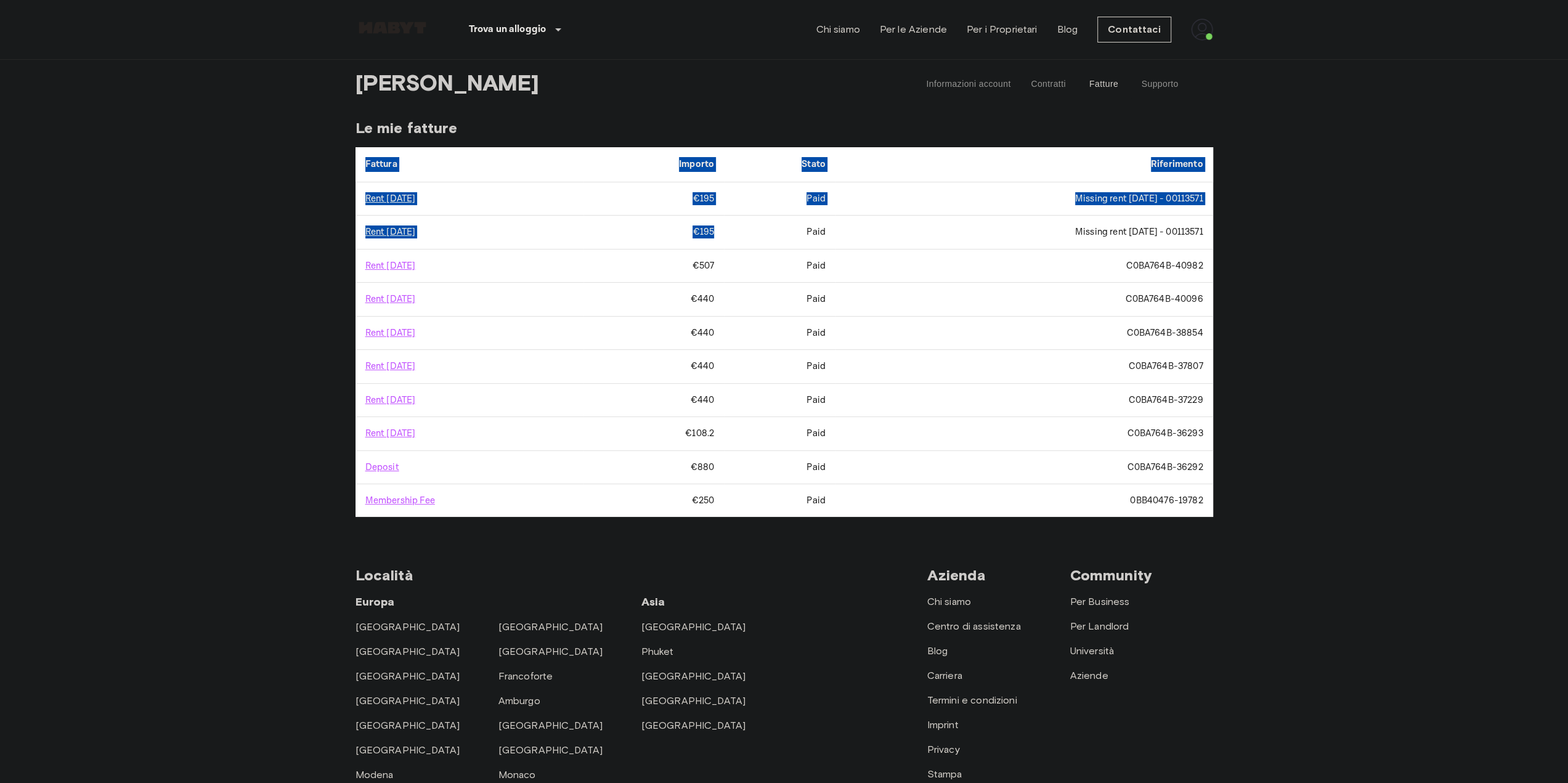
drag, startPoint x: 710, startPoint y: 230, endPoint x: 315, endPoint y: 236, distance: 395.0
click at [315, 236] on body "Trova un alloggio Europa Amsterdam Berlino Bruxelles Colonia Düsseldorf Francof…" at bounding box center [784, 537] width 1568 height 1074
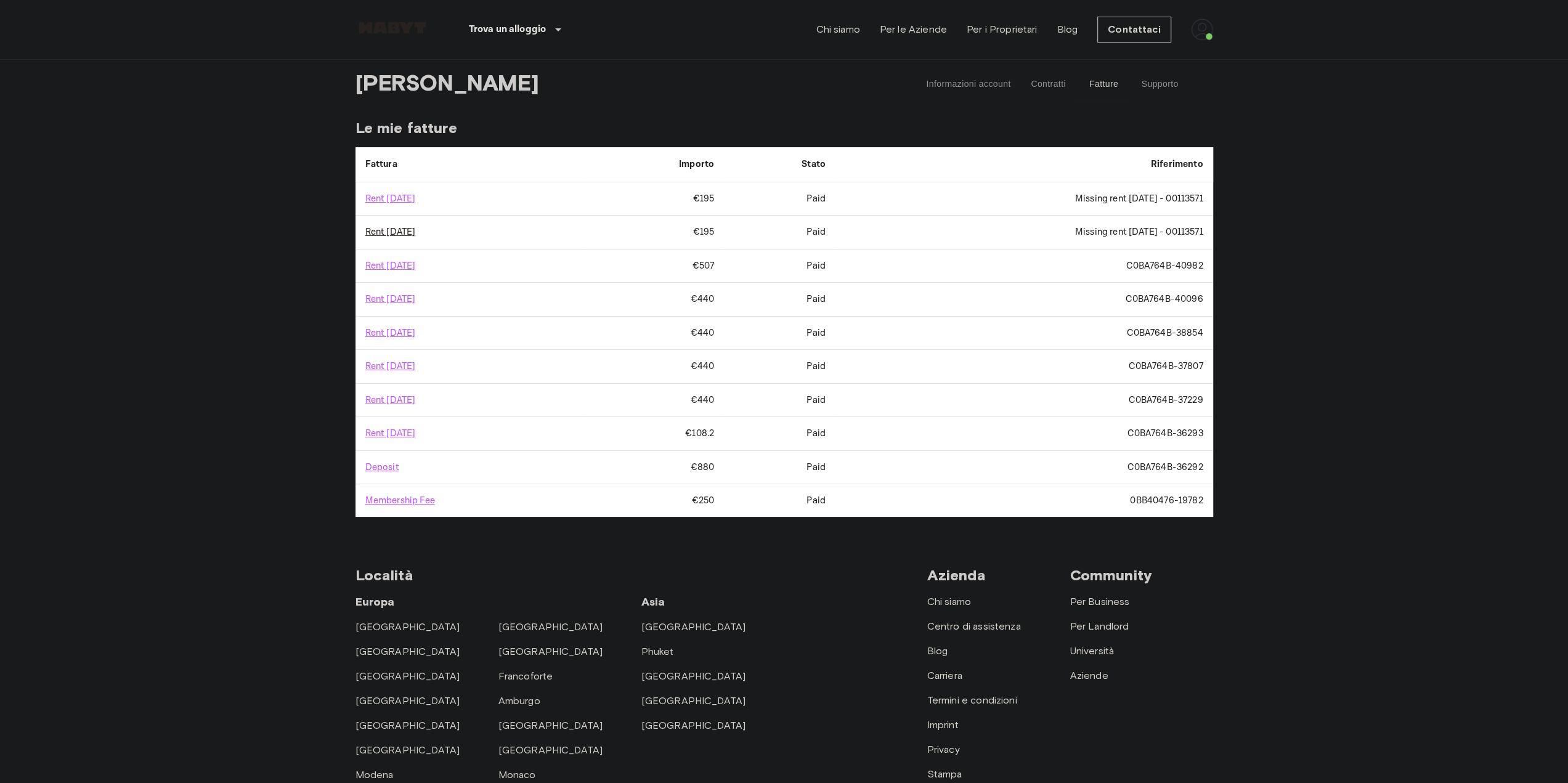
click at [416, 234] on link "Rent [DATE]" at bounding box center [391, 232] width 50 height 12
click at [395, 230] on link "Rent [DATE]" at bounding box center [391, 232] width 50 height 12
click at [410, 196] on link "Rent October 2025" at bounding box center [391, 199] width 50 height 12
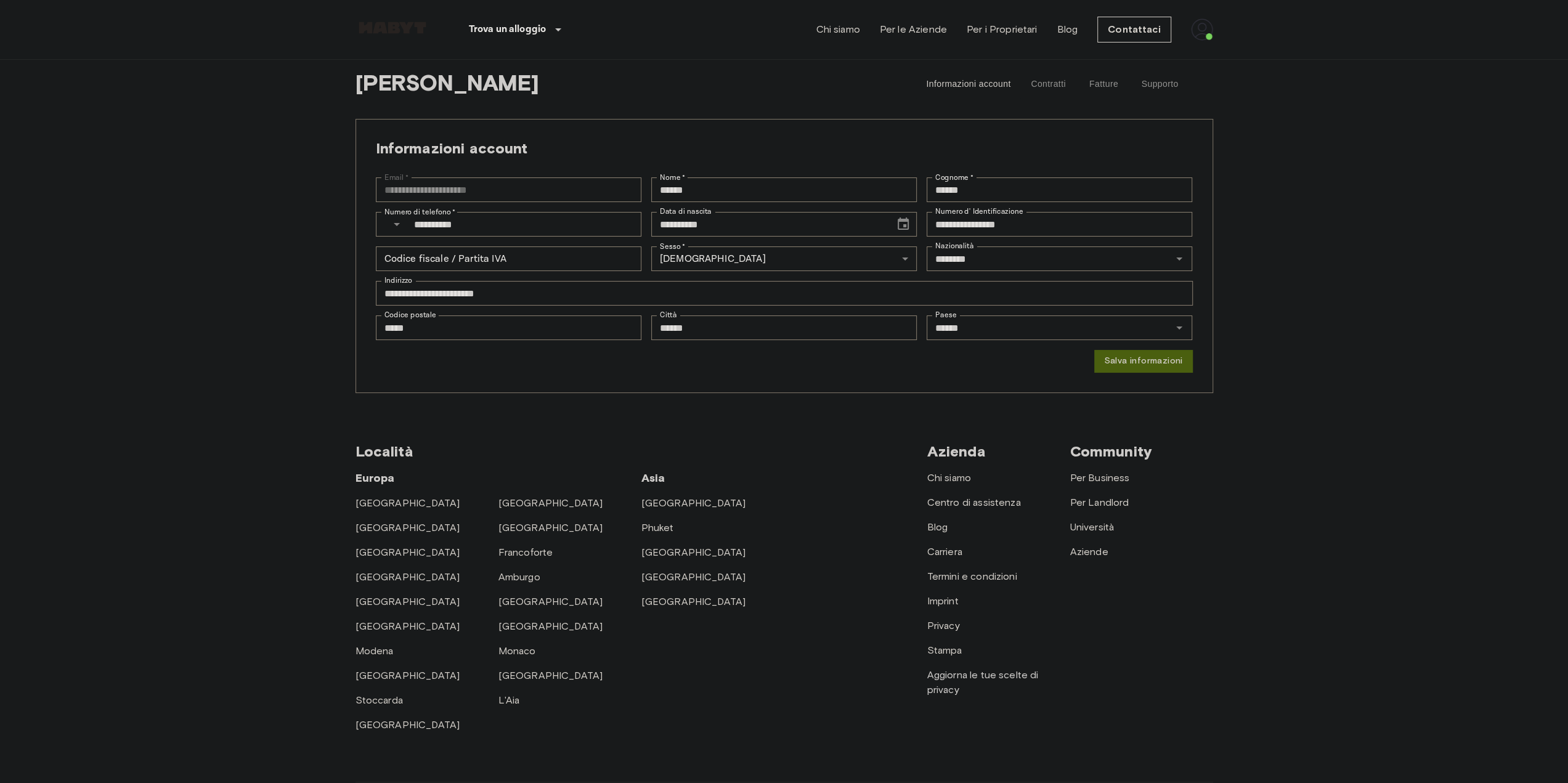
click at [1139, 359] on button "Salva informazioni" at bounding box center [1143, 361] width 98 height 23
click at [1037, 87] on button "Contratti" at bounding box center [1048, 84] width 56 height 30
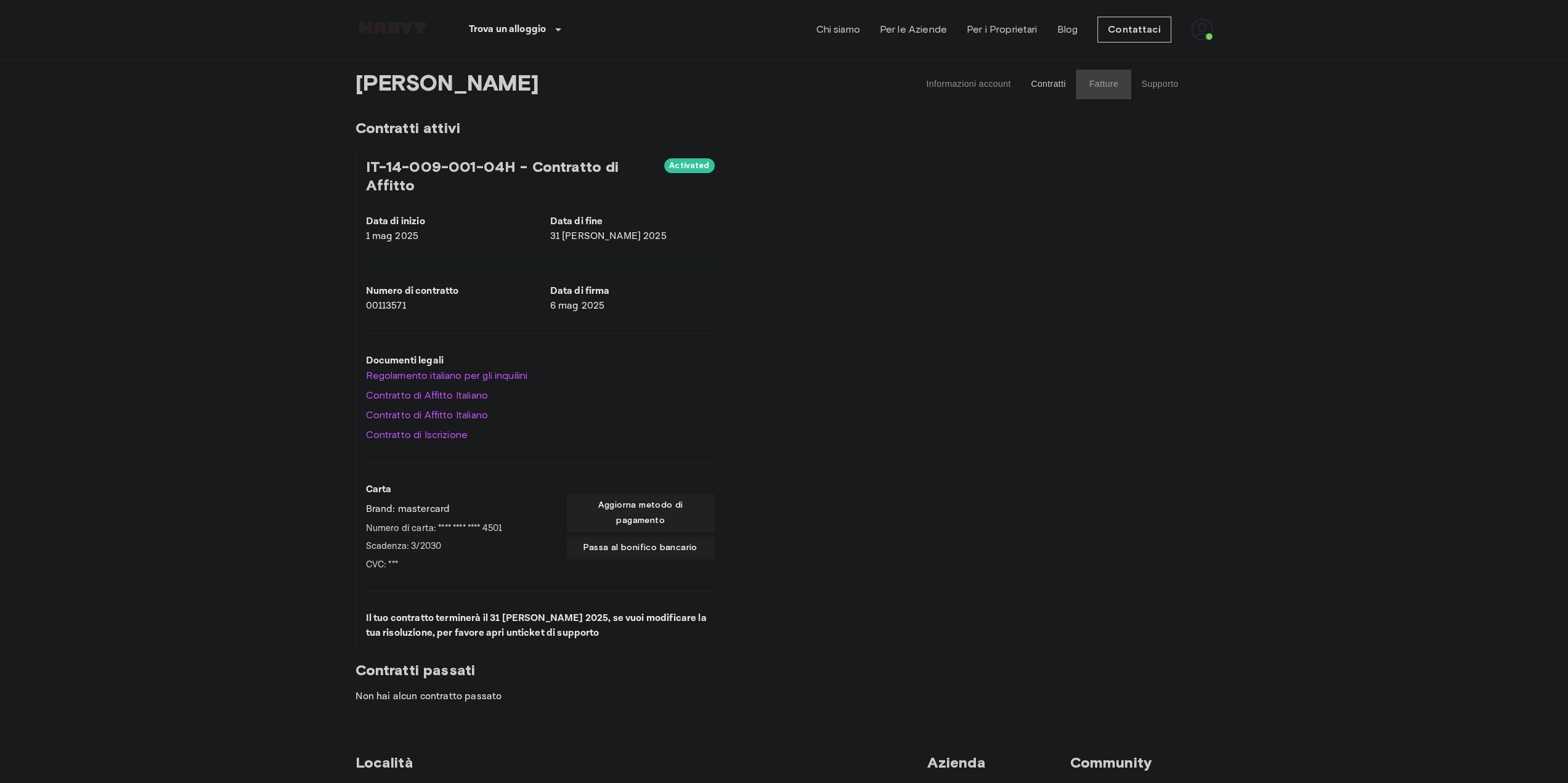
click at [1101, 87] on button "Fatture" at bounding box center [1104, 84] width 56 height 30
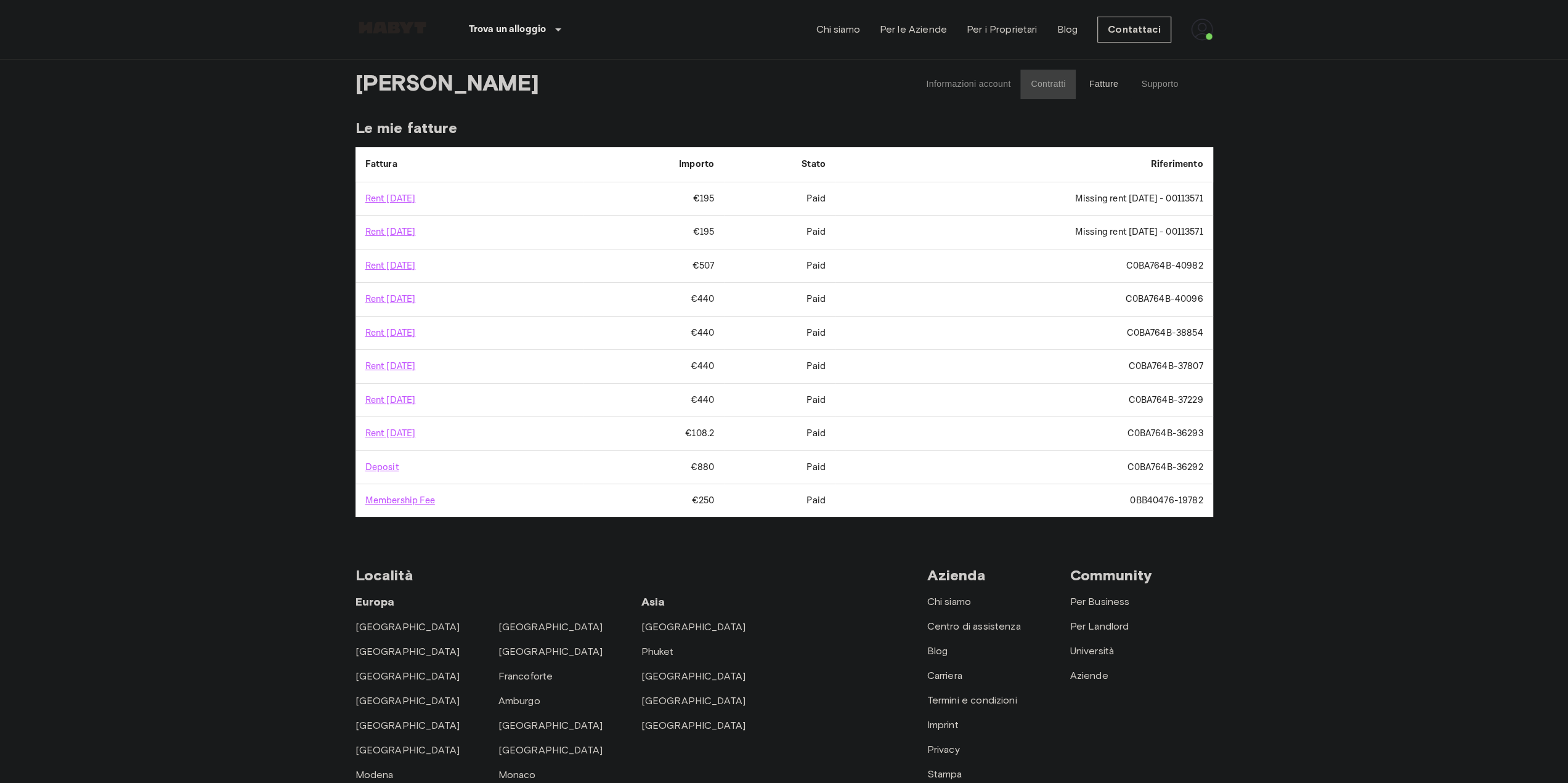
click at [1046, 83] on button "Contratti" at bounding box center [1048, 84] width 56 height 30
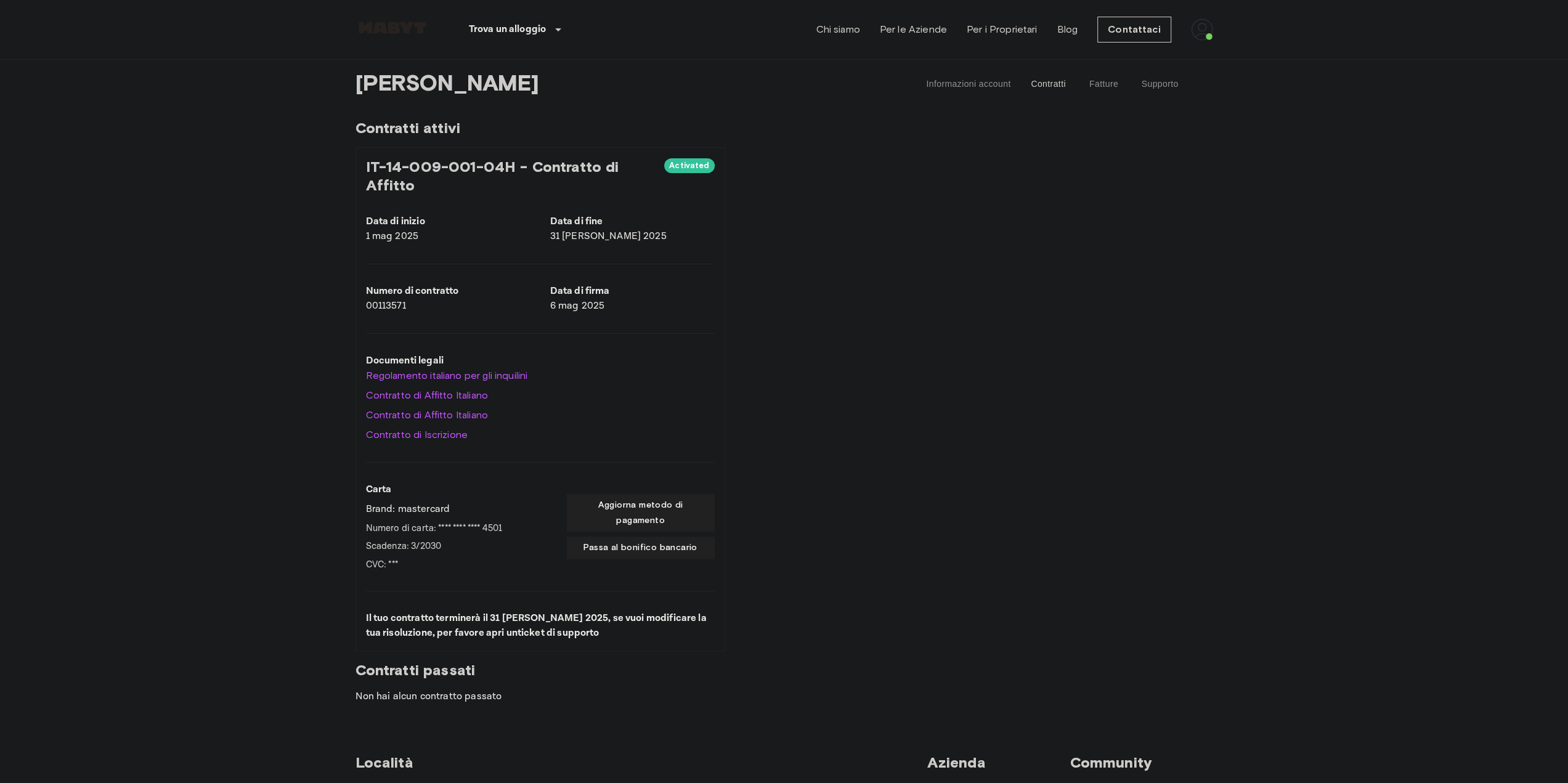
click at [1144, 83] on button "Supporto" at bounding box center [1159, 84] width 56 height 30
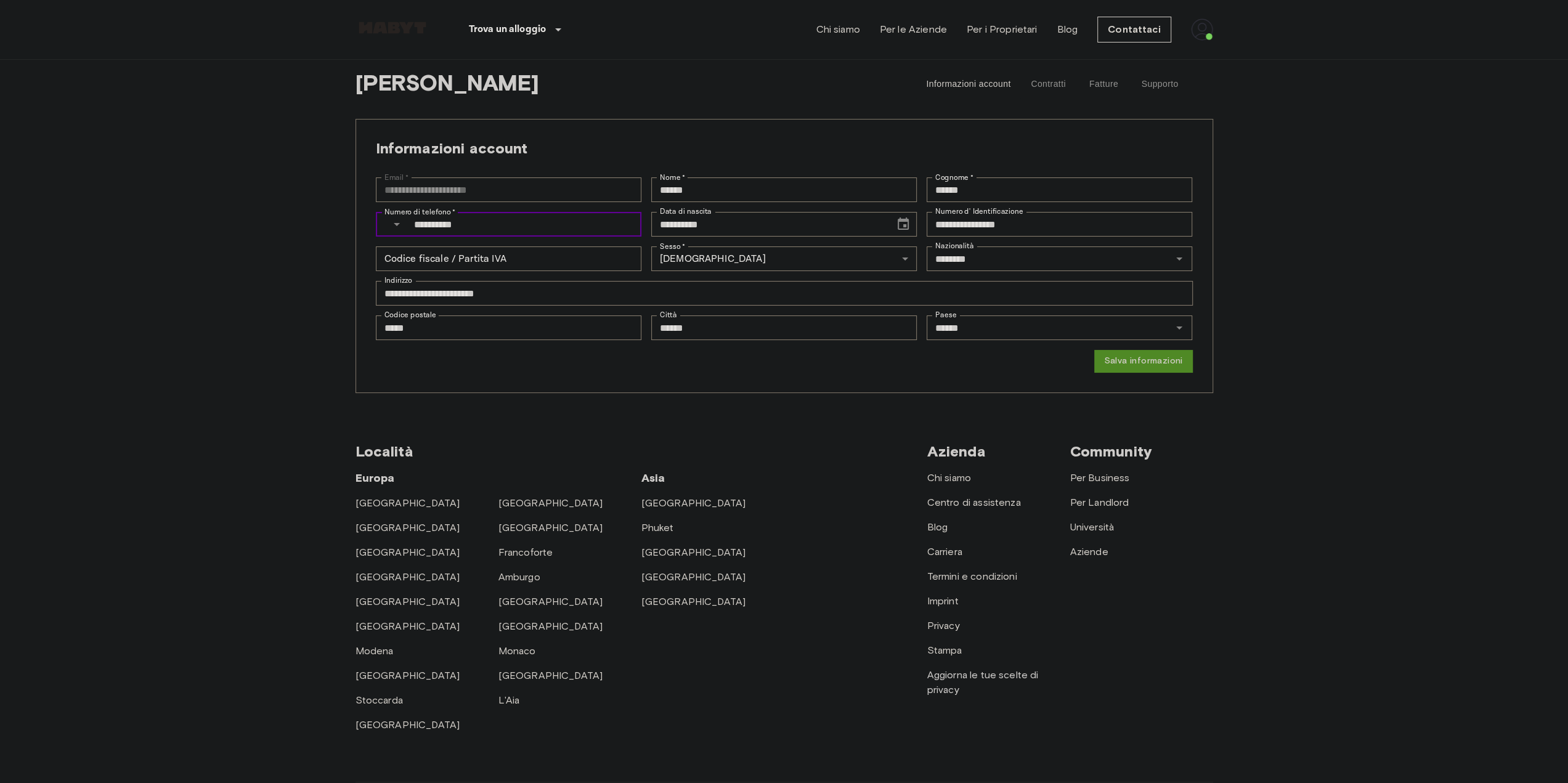
click at [513, 220] on input "**********" at bounding box center [528, 224] width 228 height 25
click at [745, 218] on input "**********" at bounding box center [769, 224] width 235 height 25
